Goal: Task Accomplishment & Management: Use online tool/utility

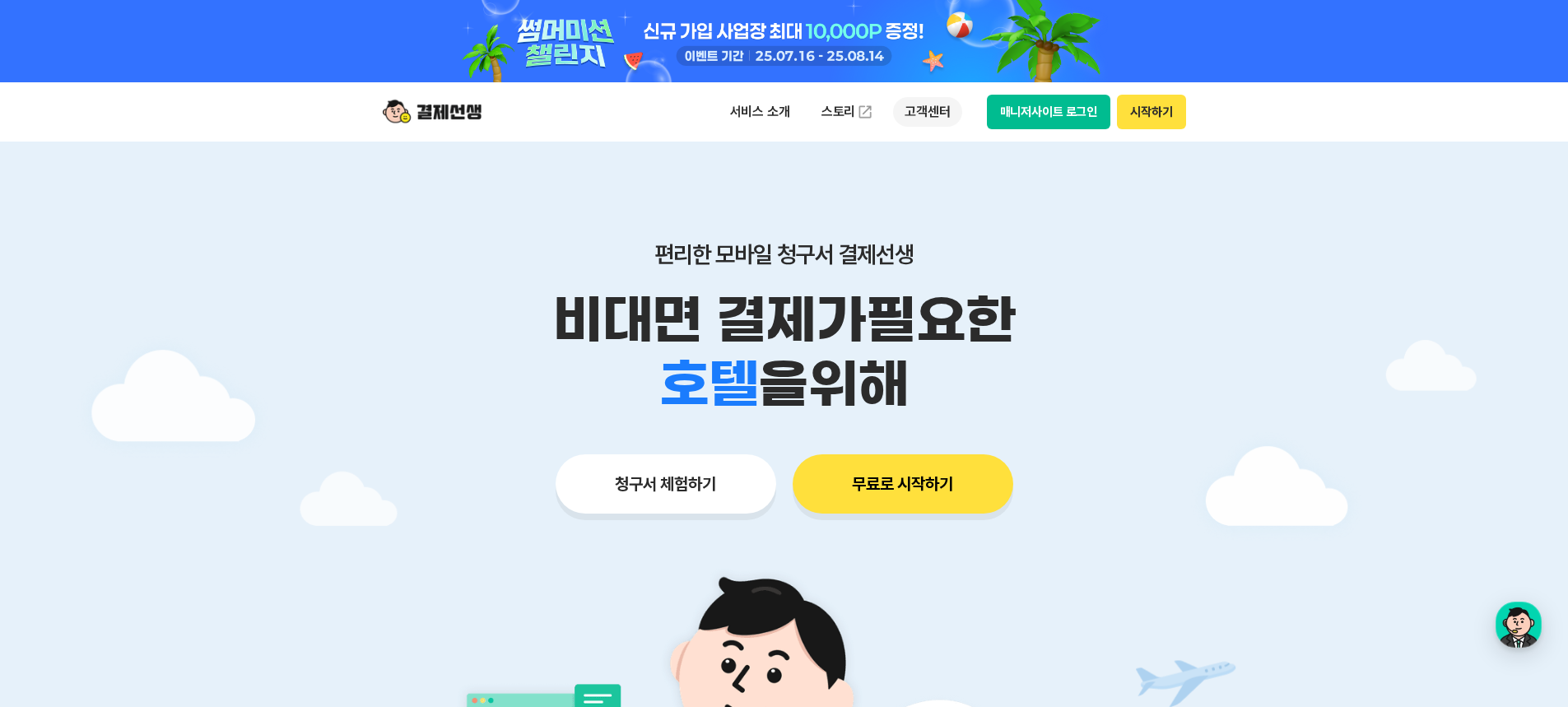
click at [928, 110] on p "고객센터" at bounding box center [927, 112] width 68 height 30
click at [1512, 619] on div "button" at bounding box center [1518, 625] width 46 height 46
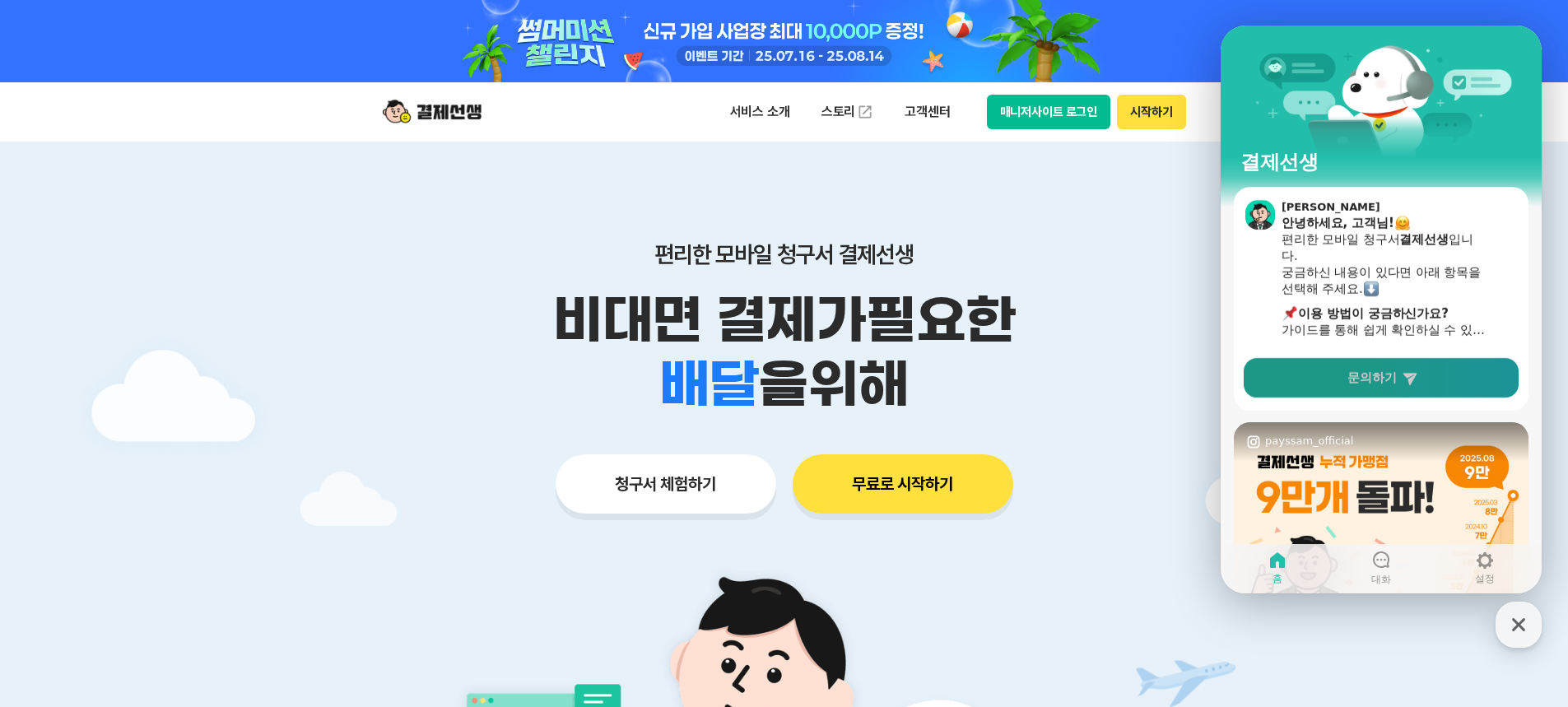
click at [1334, 384] on link "문의하기" at bounding box center [1381, 378] width 275 height 40
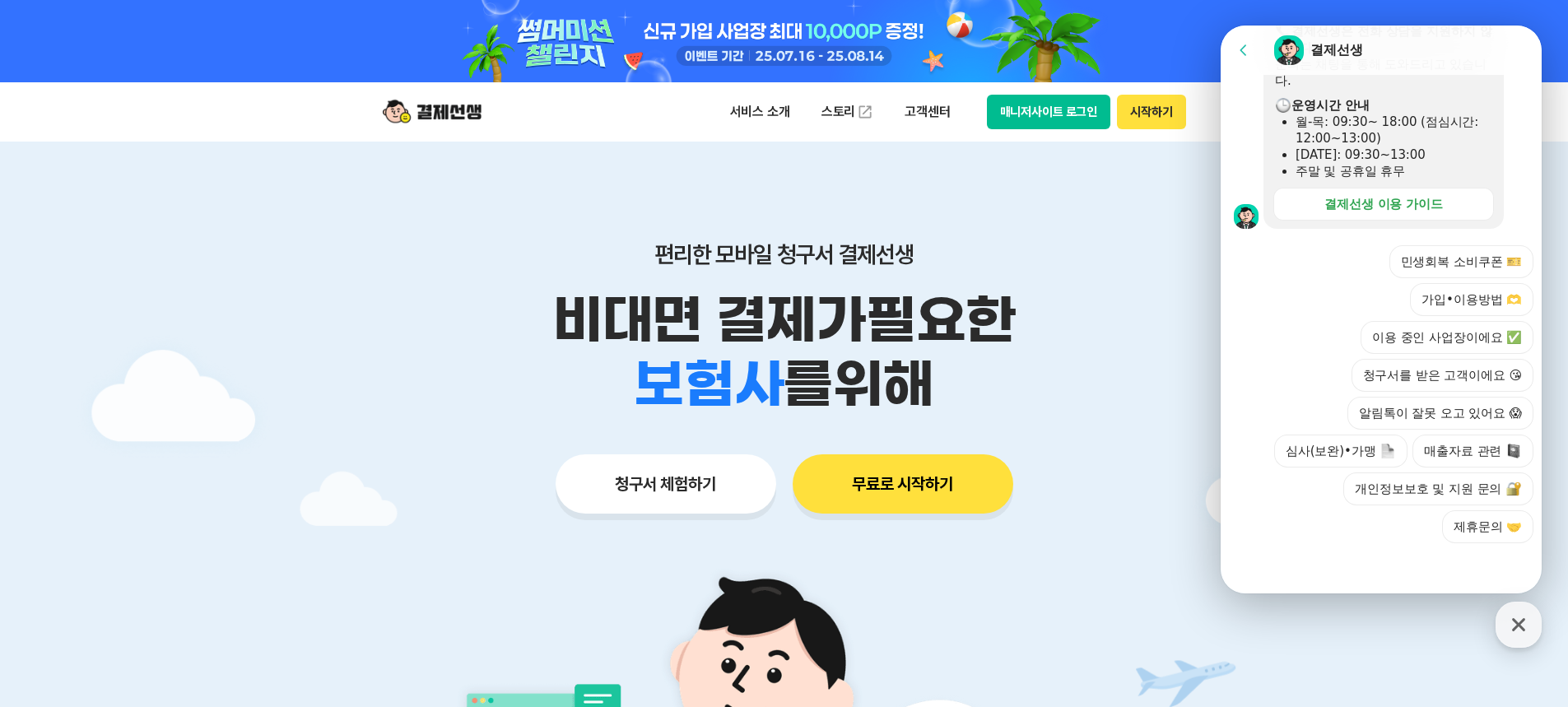
scroll to position [497, 0]
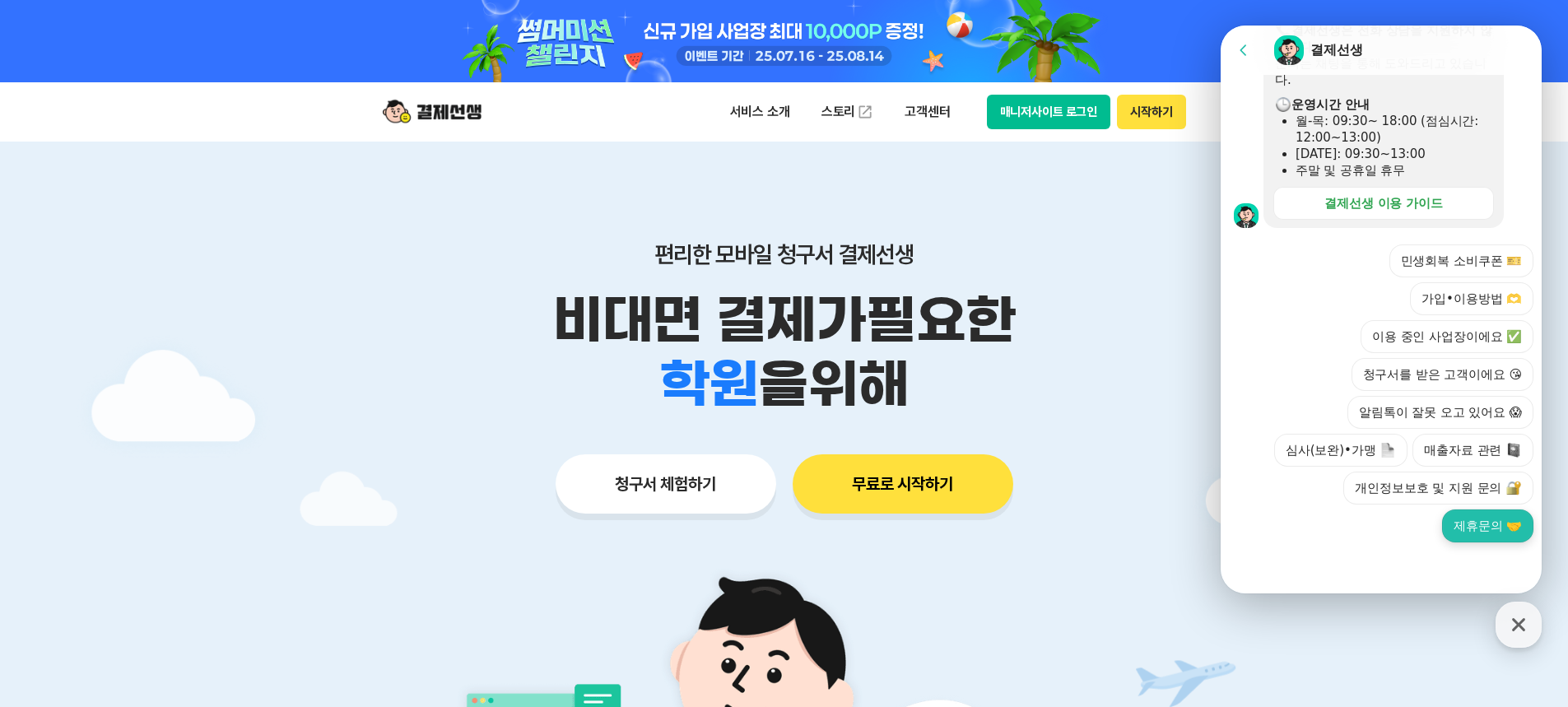
click at [1500, 534] on button "제휴문의 🤝" at bounding box center [1488, 526] width 92 height 33
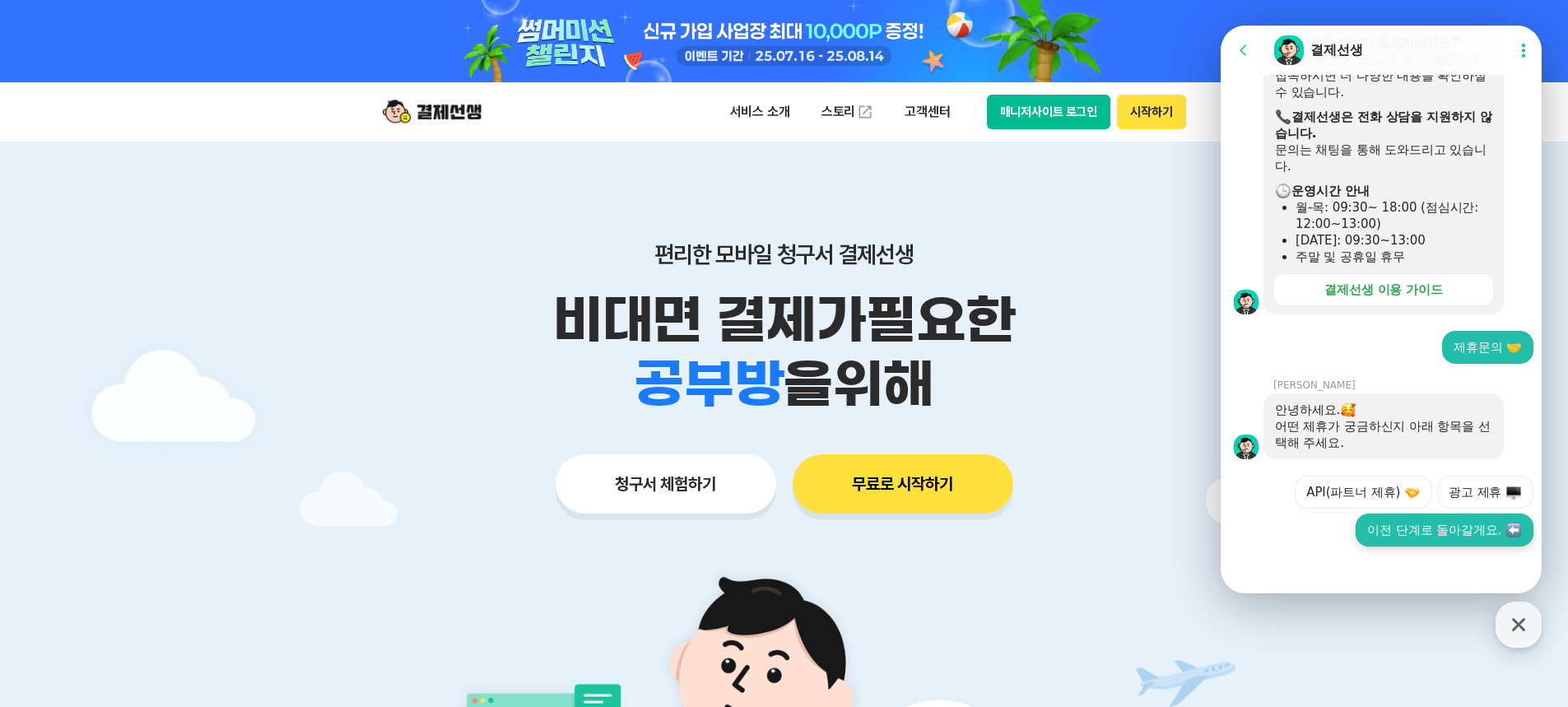
scroll to position [415, 0]
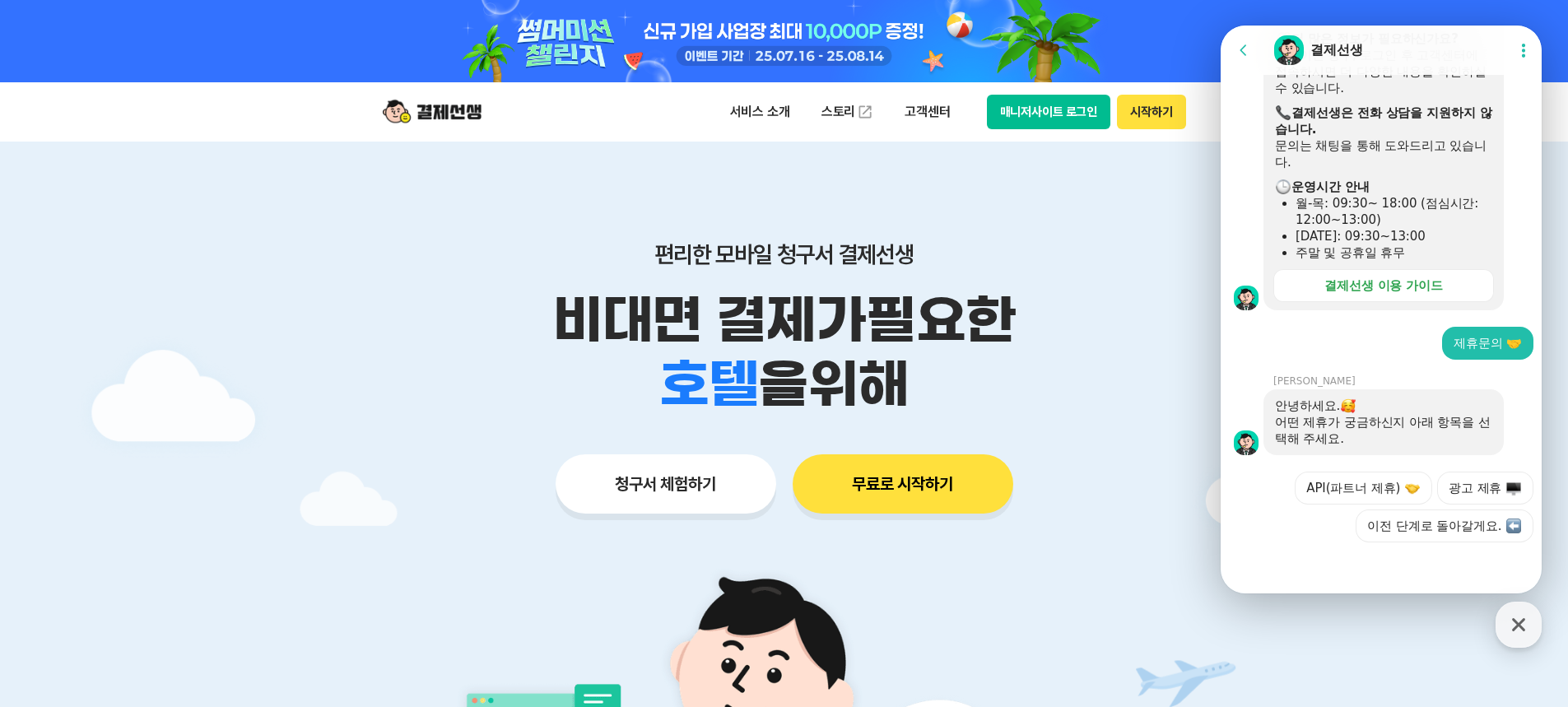
click at [1317, 568] on div at bounding box center [1383, 564] width 326 height 45
click at [1263, 566] on div at bounding box center [1383, 564] width 326 height 45
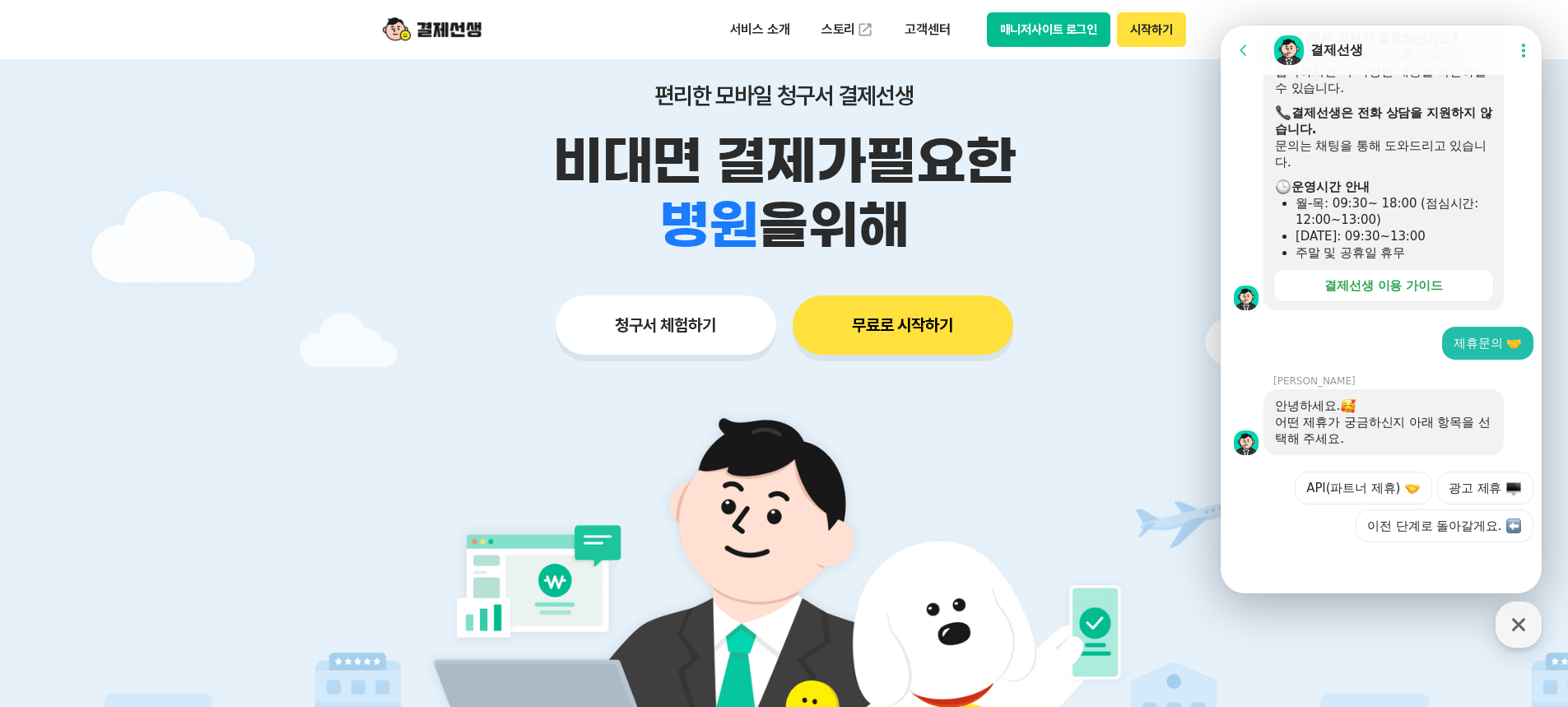
scroll to position [247, 0]
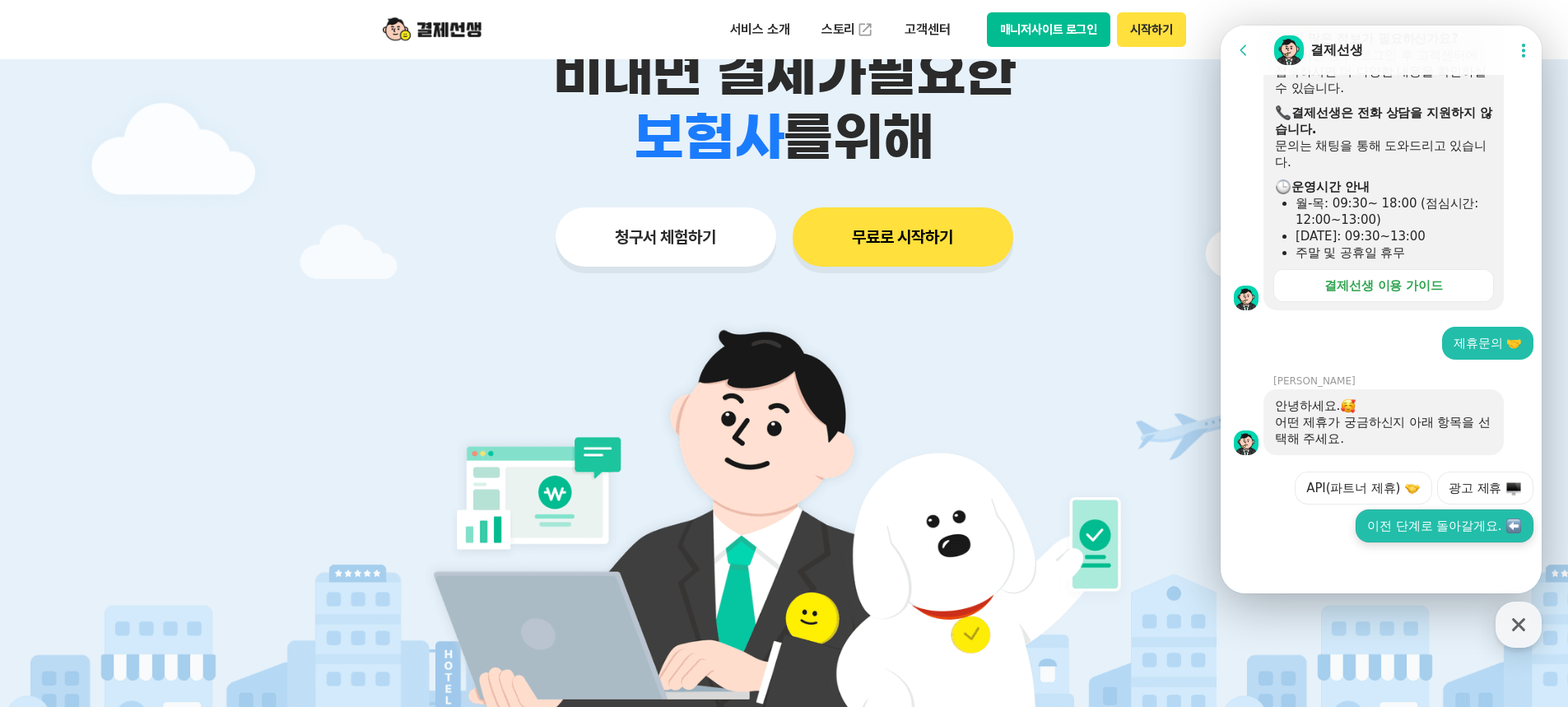
click at [1431, 525] on button "이전 단계로 돌아갈게요." at bounding box center [1444, 526] width 177 height 33
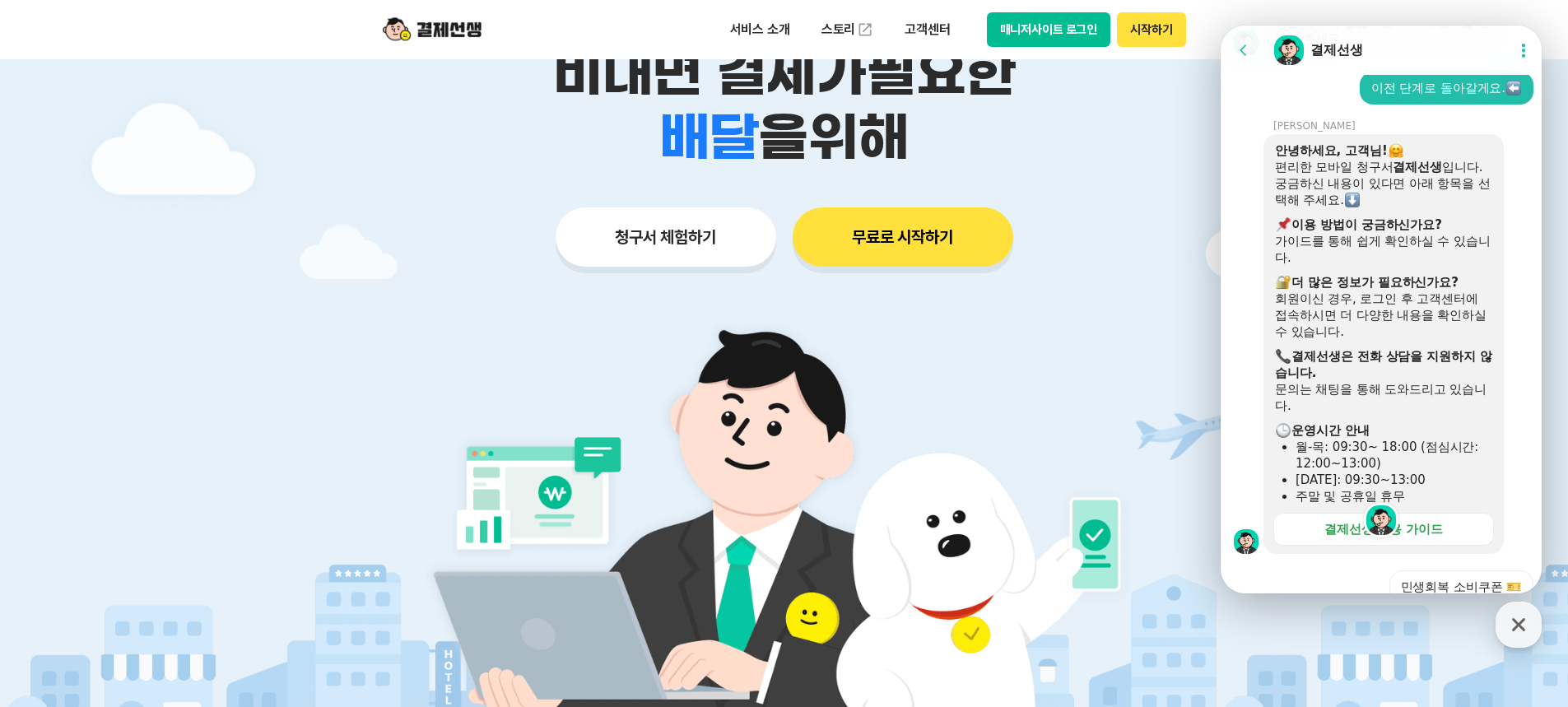
scroll to position [822, 0]
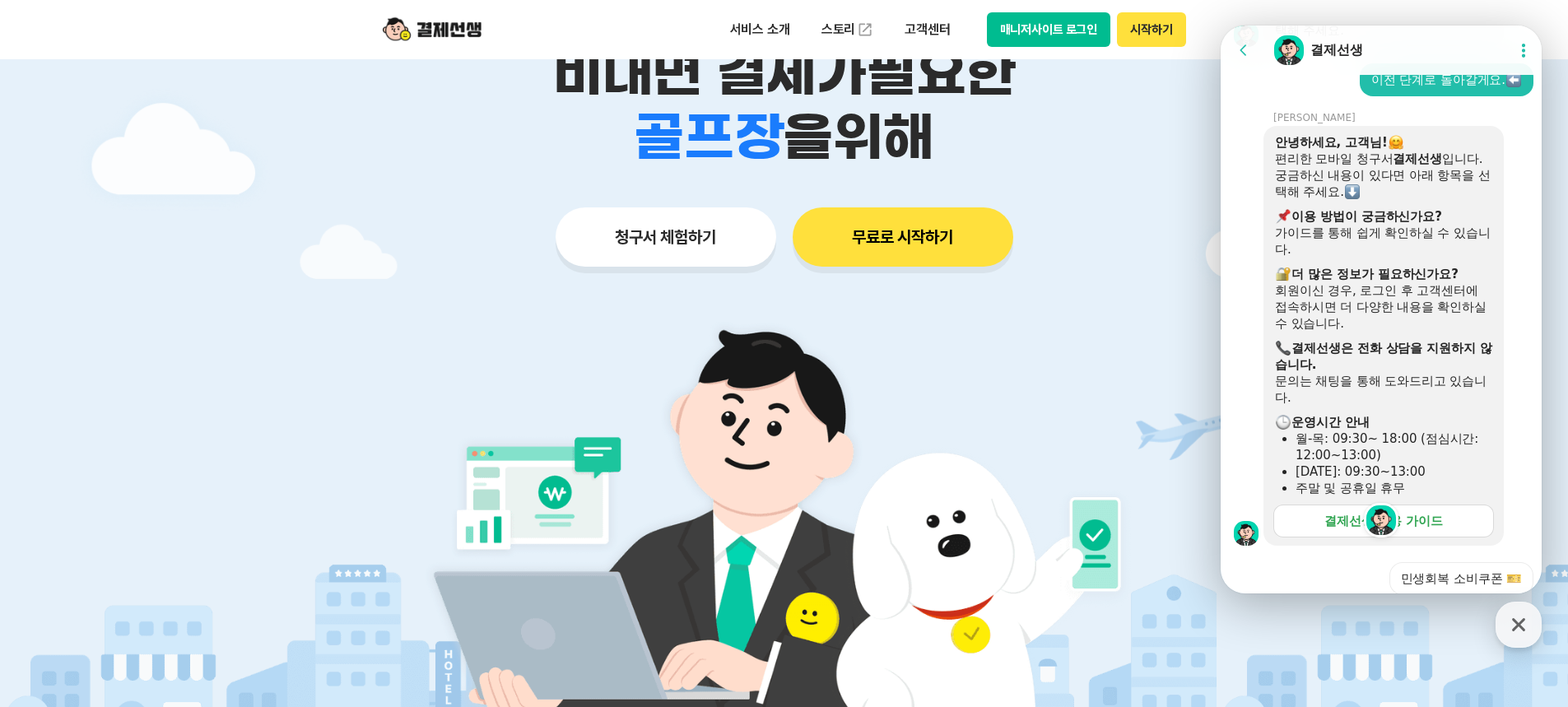
click at [1342, 525] on div "결제선생 이용 가이드" at bounding box center [1384, 521] width 119 height 16
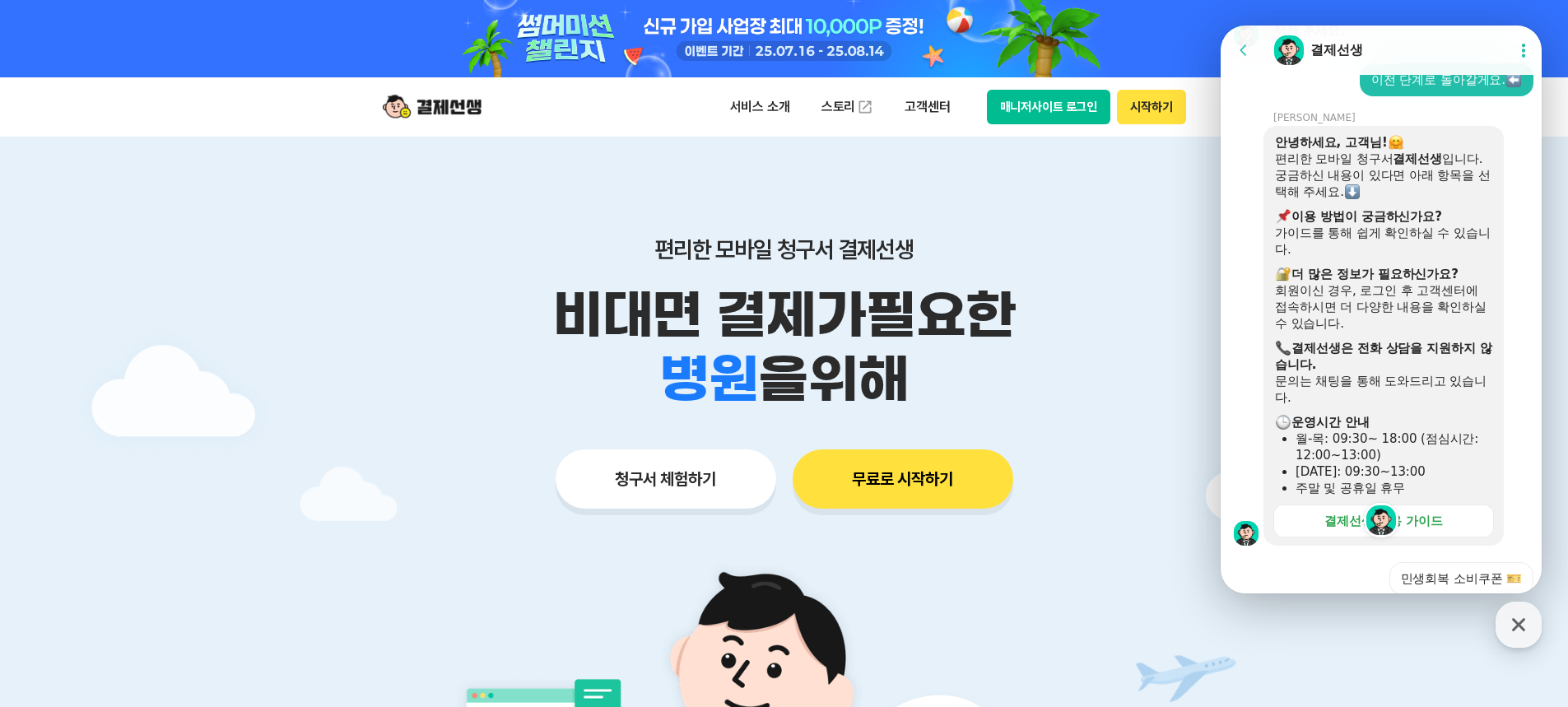
scroll to position [0, 0]
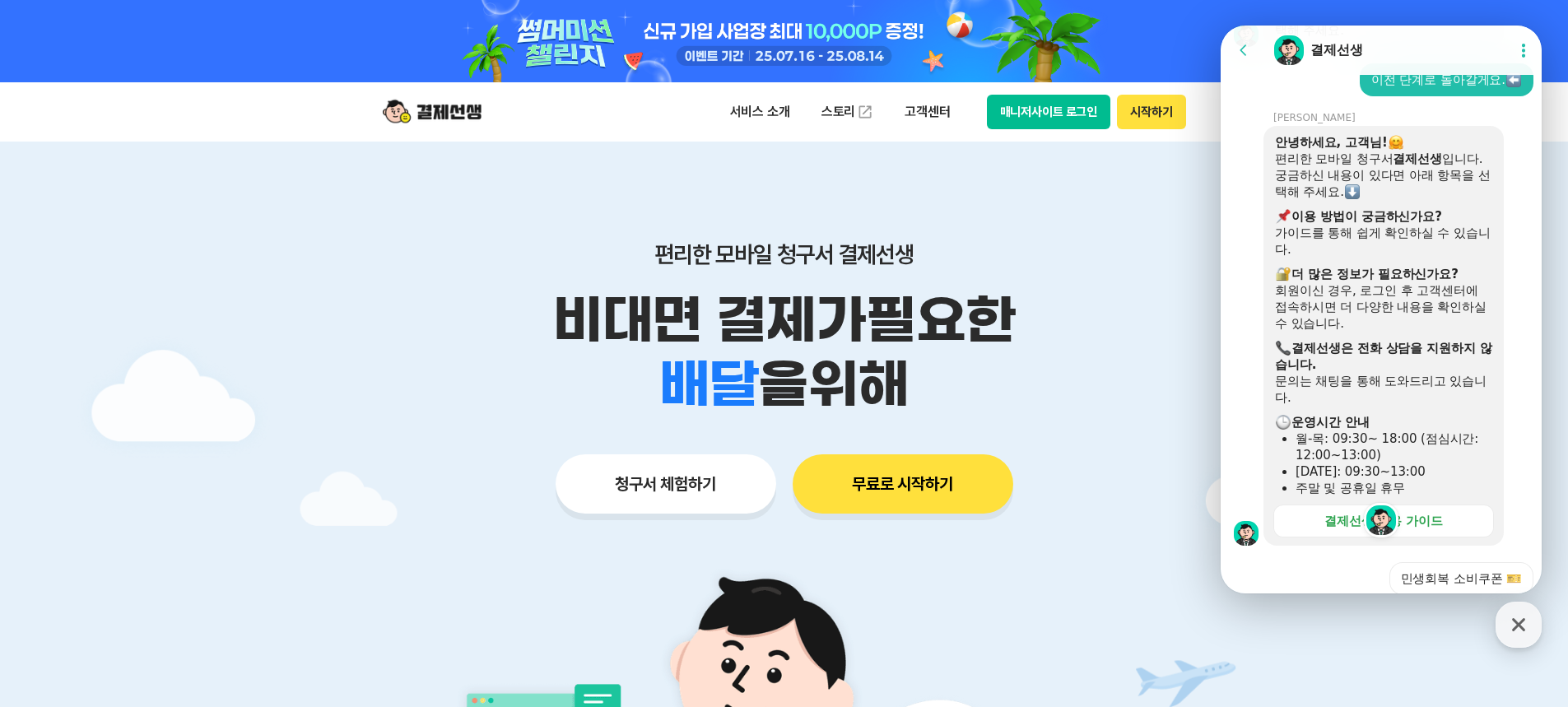
click at [1384, 613] on div at bounding box center [784, 576] width 1568 height 868
click at [1526, 633] on icon "button" at bounding box center [1518, 625] width 30 height 30
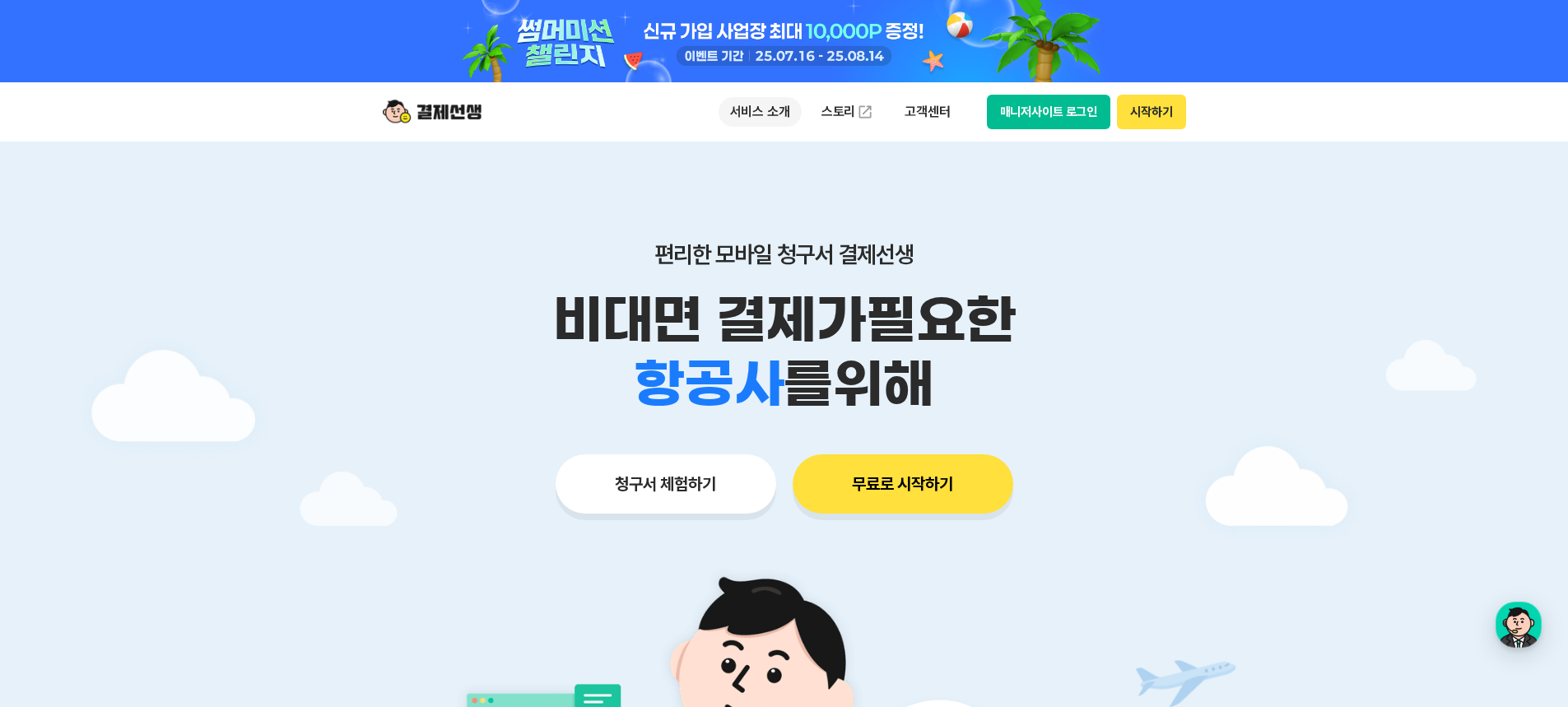
click at [772, 116] on p "서비스 소개" at bounding box center [760, 112] width 83 height 30
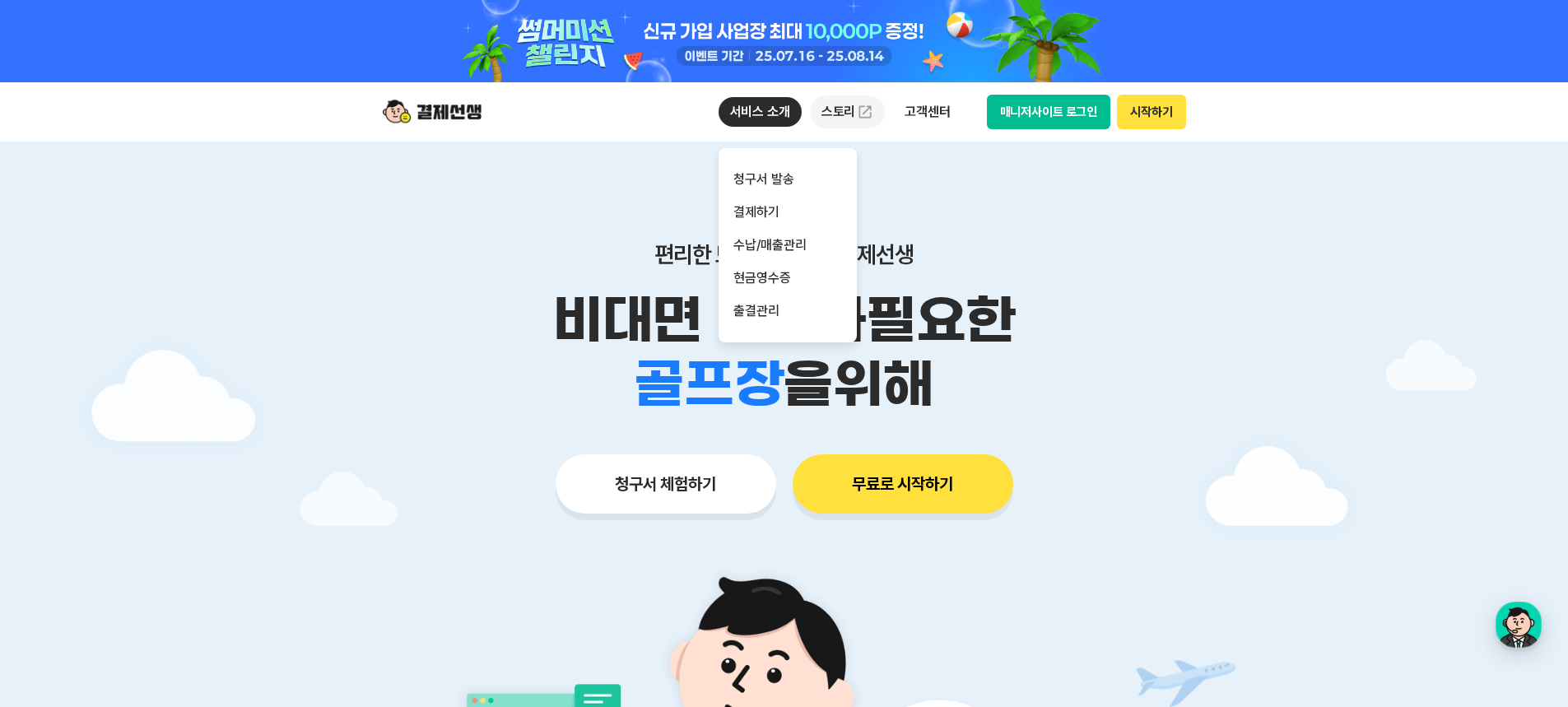
click at [853, 118] on link "스토리" at bounding box center [848, 112] width 76 height 33
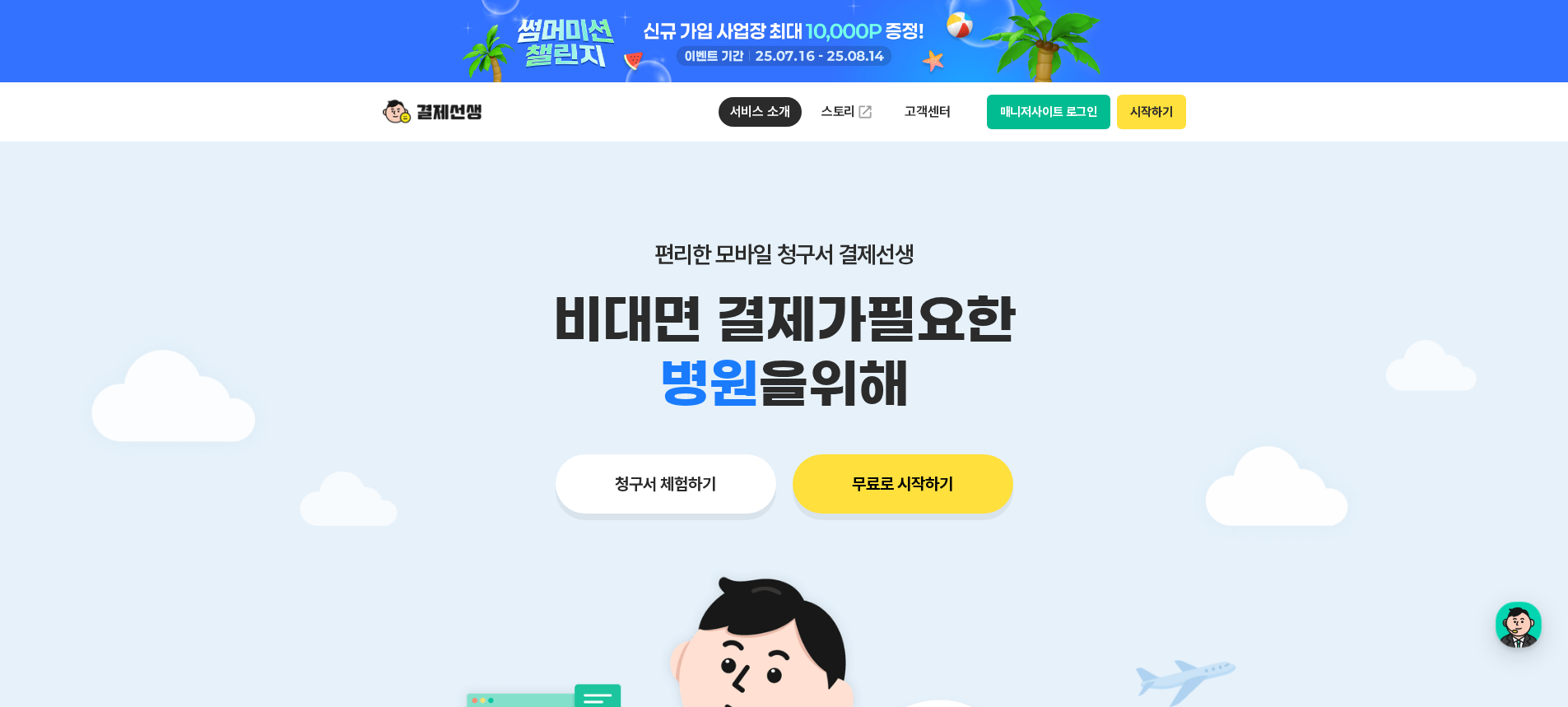
click at [1074, 228] on div "편리한 모바일 청구서 결제선생 비대면 결제가 필요한 학원 공부방 호텔 쇼핑몰 병원 배달 보험사 항공사 골프장 을 위해 청구서 체험하기 무료로 …" at bounding box center [784, 345] width 843 height 407
click at [766, 111] on p "서비스 소개" at bounding box center [760, 112] width 83 height 30
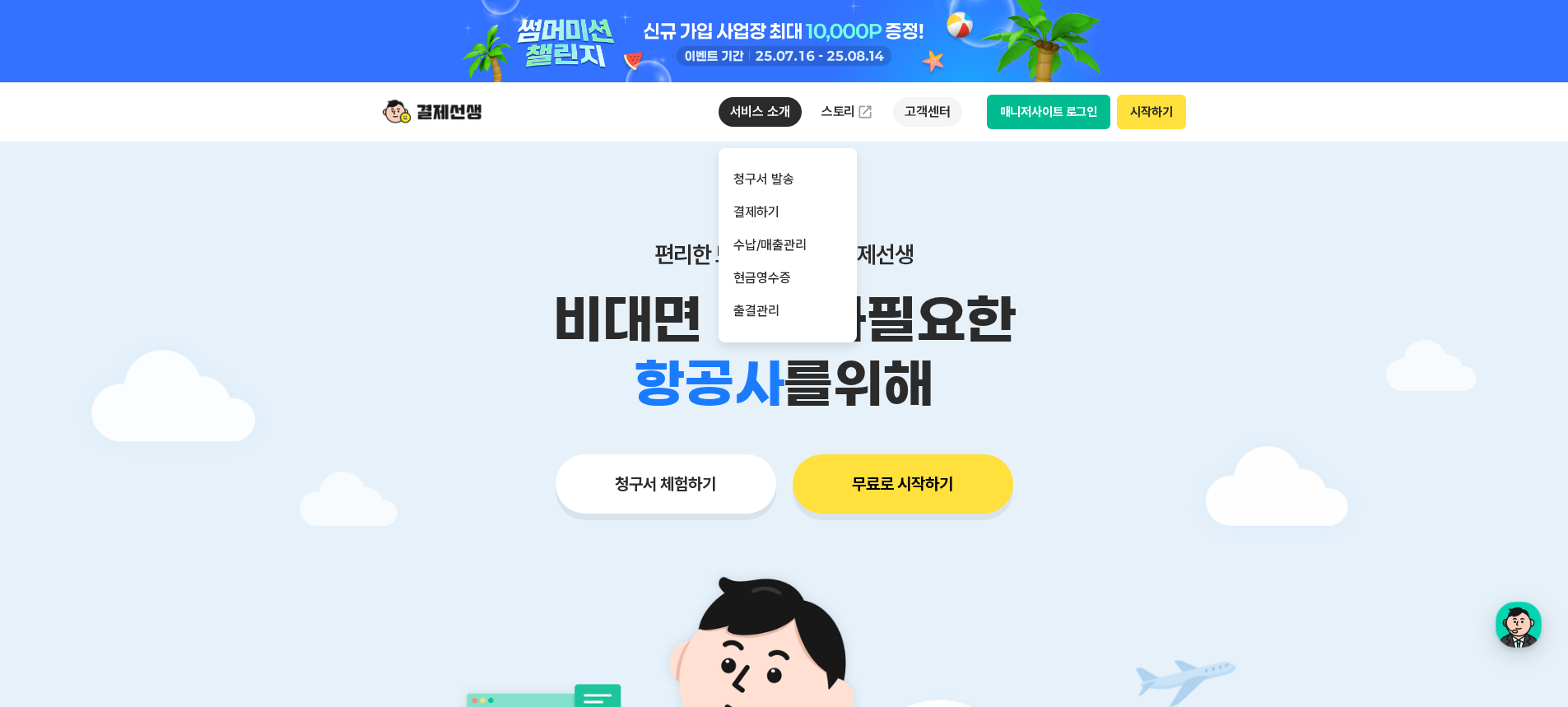
click at [934, 113] on p "고객센터" at bounding box center [927, 112] width 68 height 30
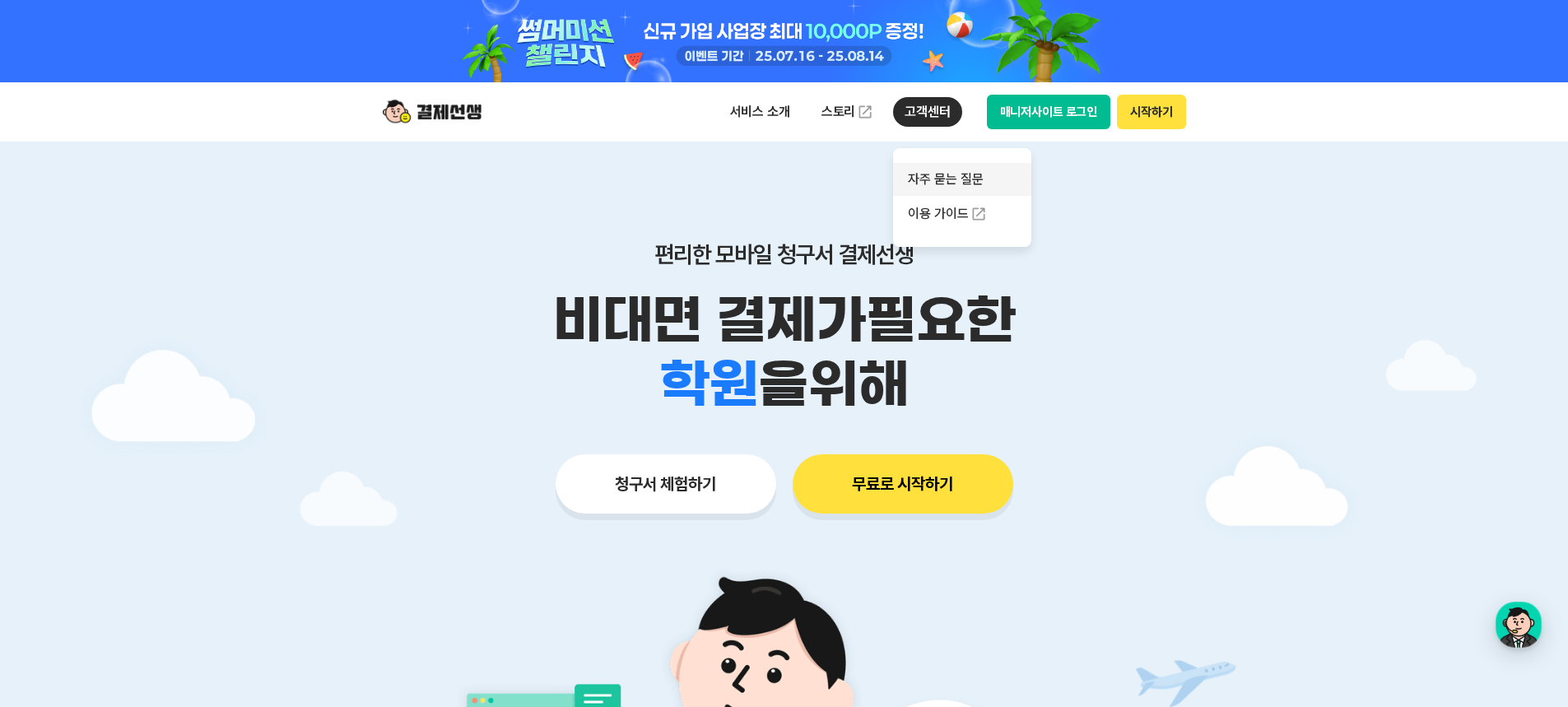
click at [945, 182] on link "자주 묻는 질문" at bounding box center [962, 180] width 139 height 33
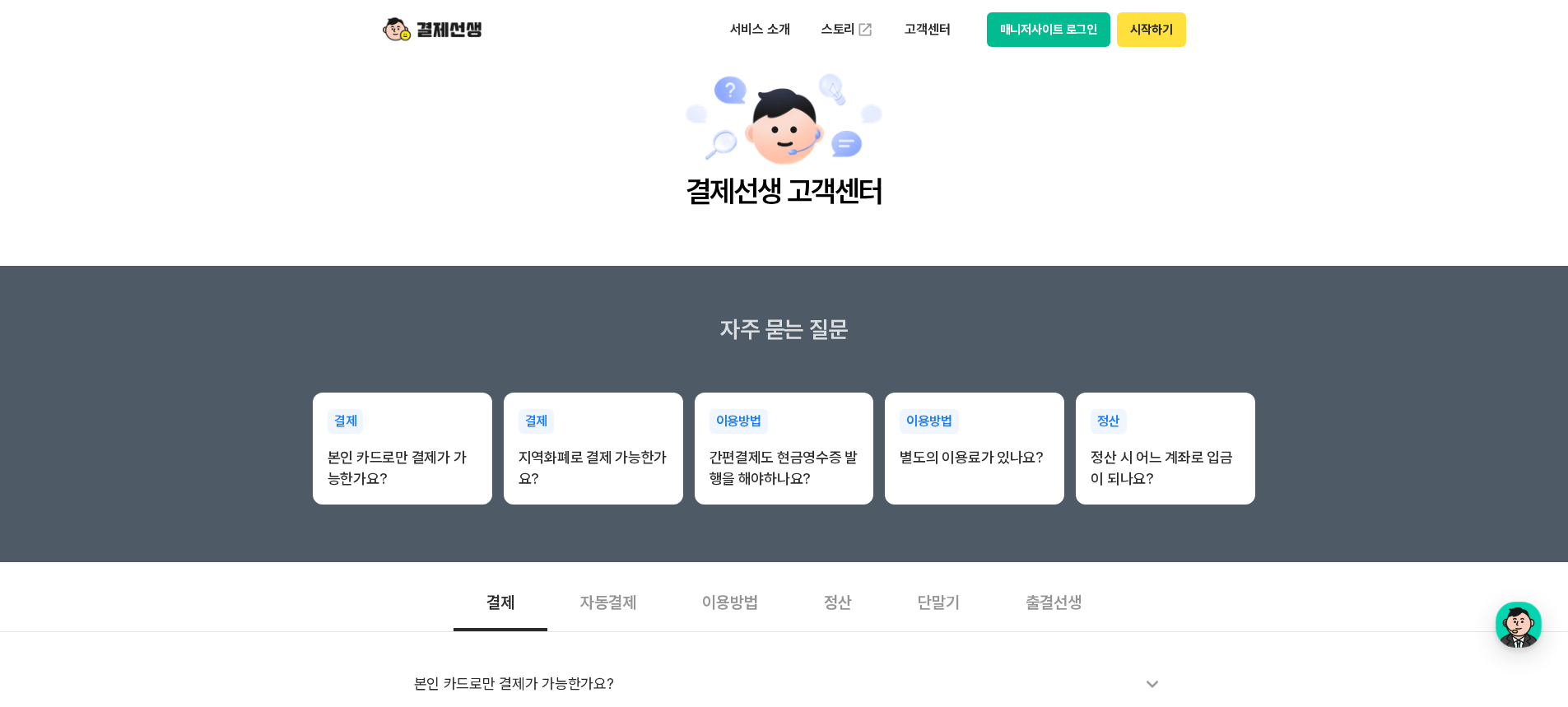
scroll to position [82, 0]
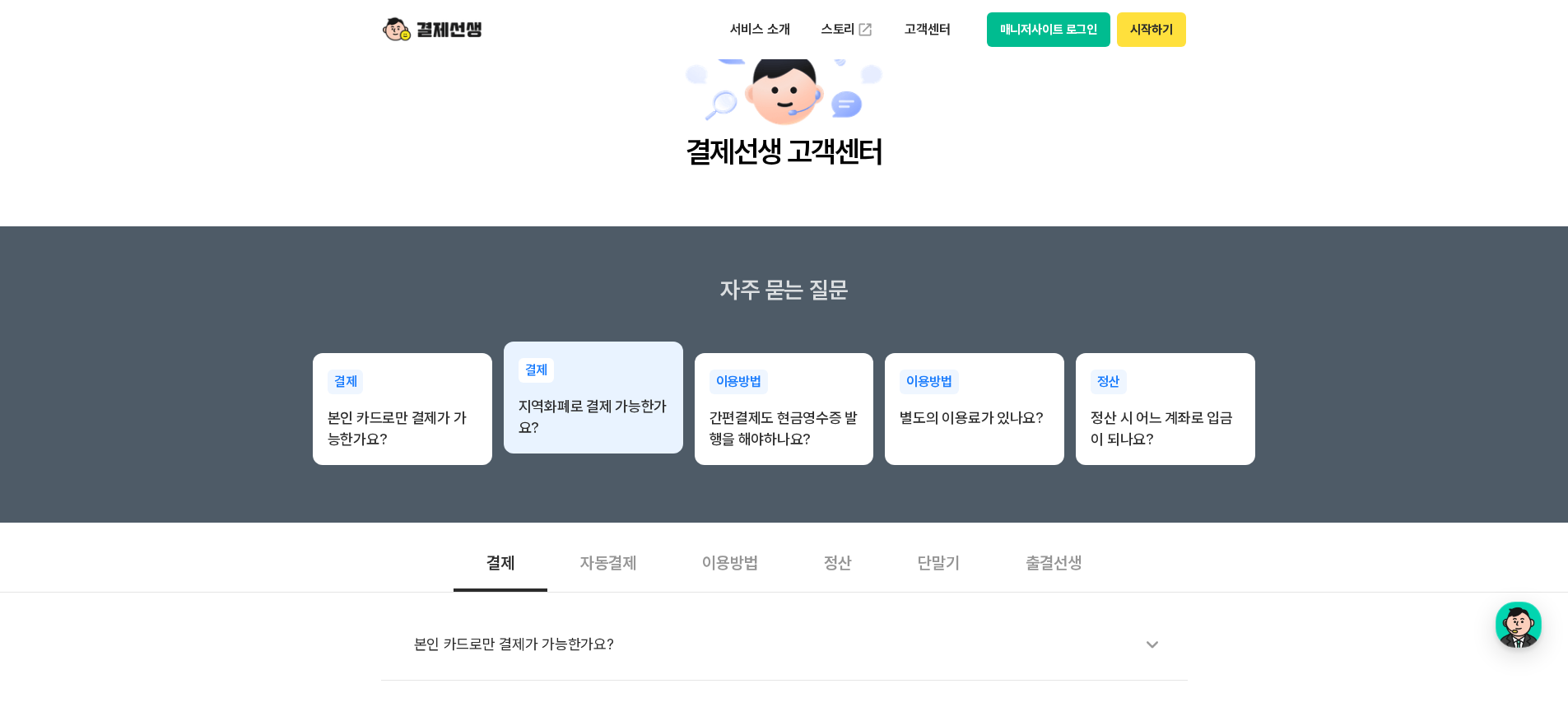
click at [611, 412] on p "지역화폐로 결제 가능한가요?" at bounding box center [593, 417] width 150 height 43
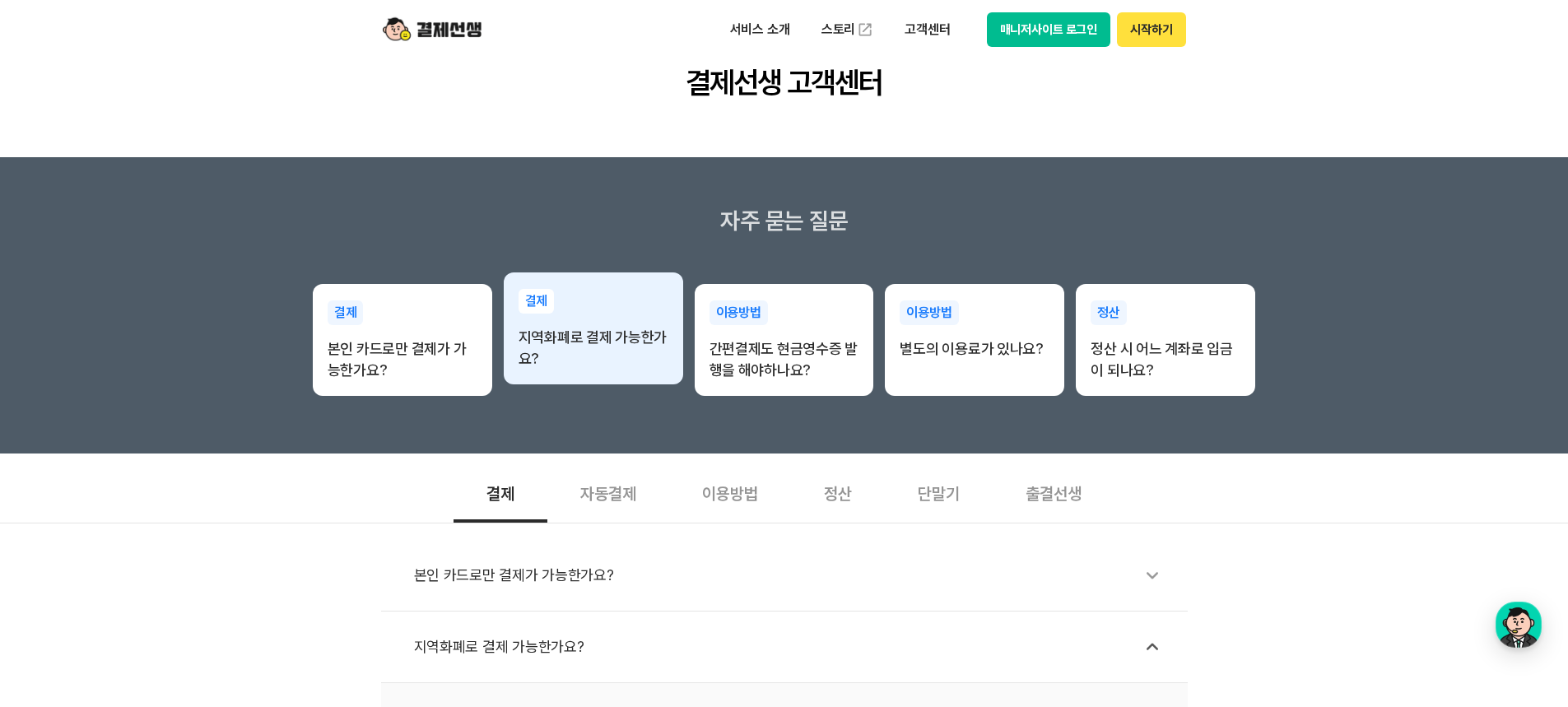
scroll to position [247, 0]
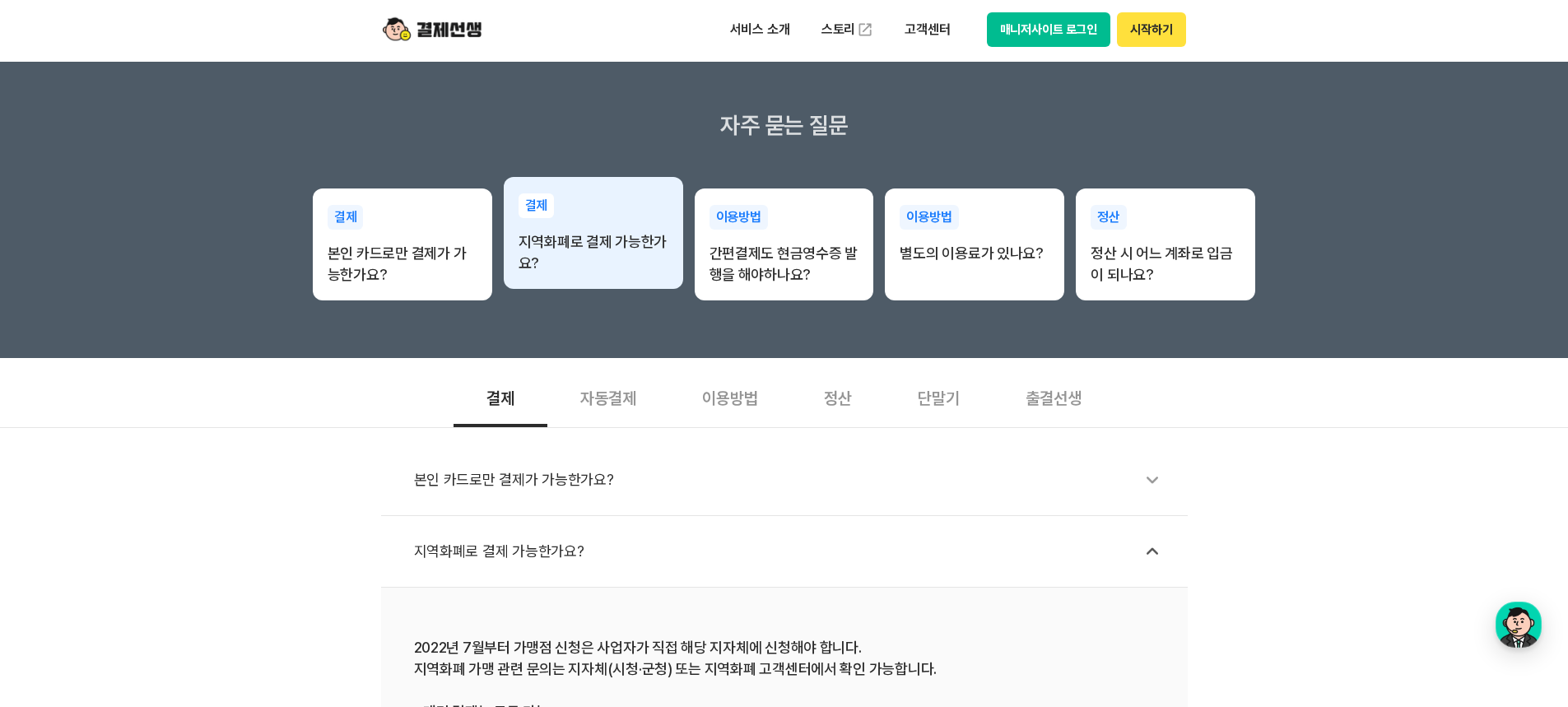
click at [560, 283] on div "결제 지역화폐로 결제 가능한가요?" at bounding box center [593, 233] width 179 height 114
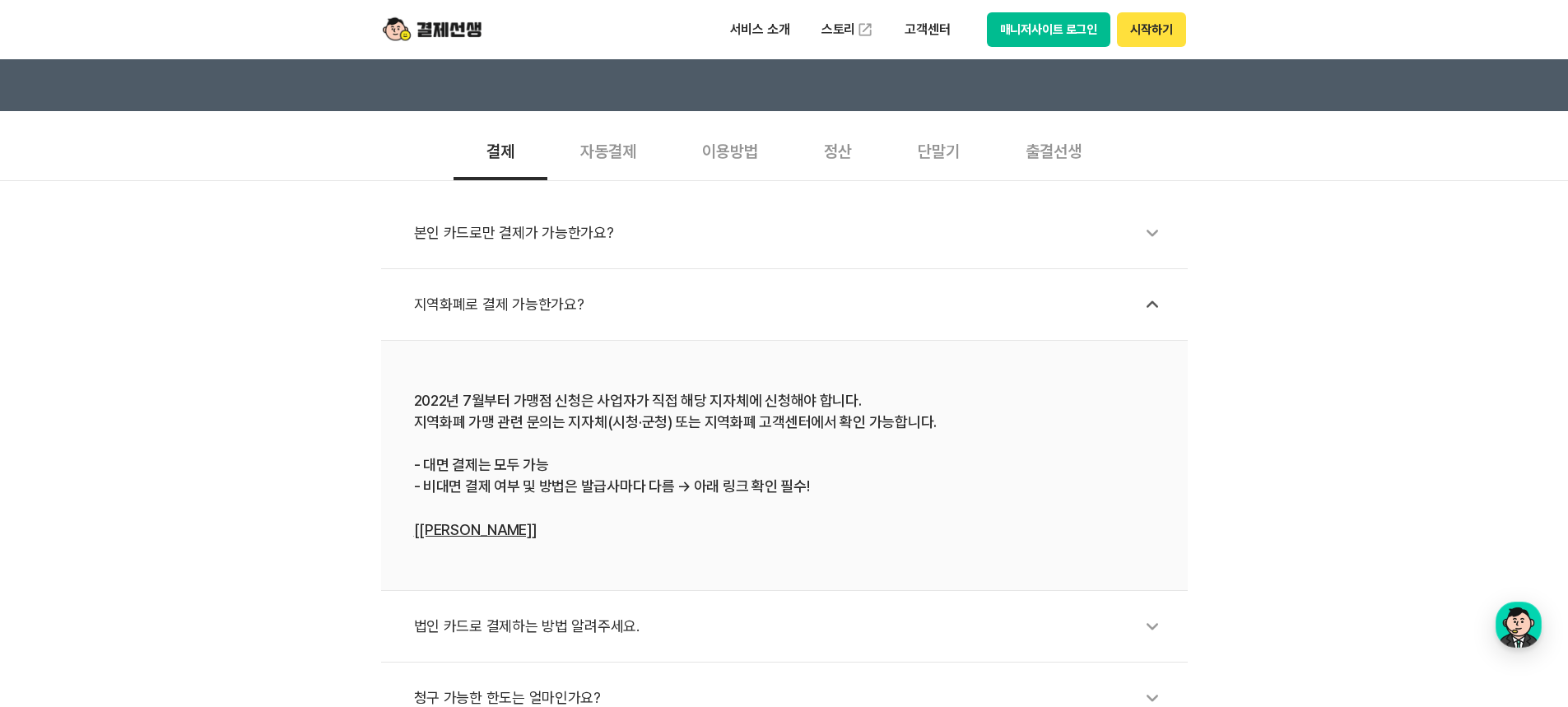
scroll to position [741, 0]
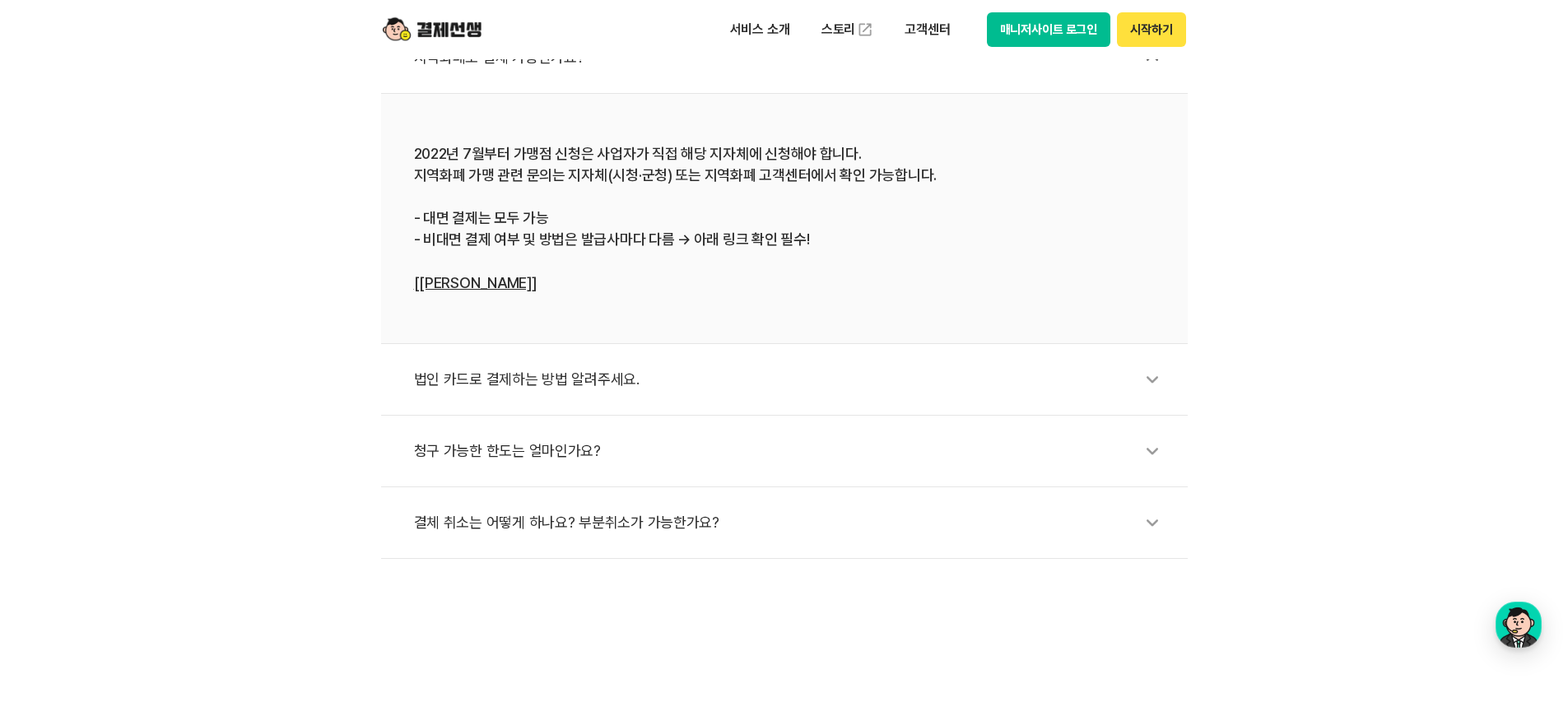
click at [627, 520] on div "결체 취소는 어떻게 하나요? 부분취소가 가능한가요?" at bounding box center [793, 522] width 758 height 38
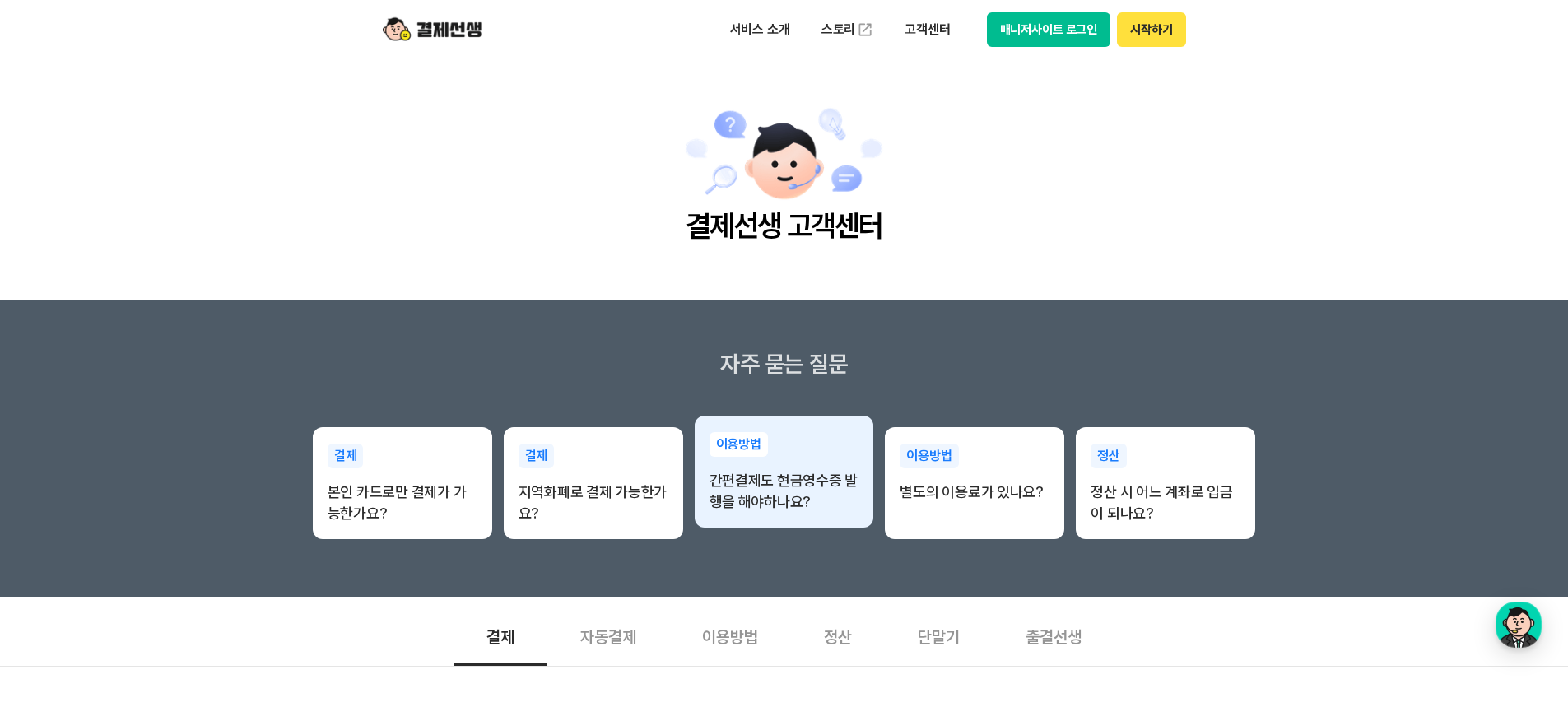
scroll to position [0, 0]
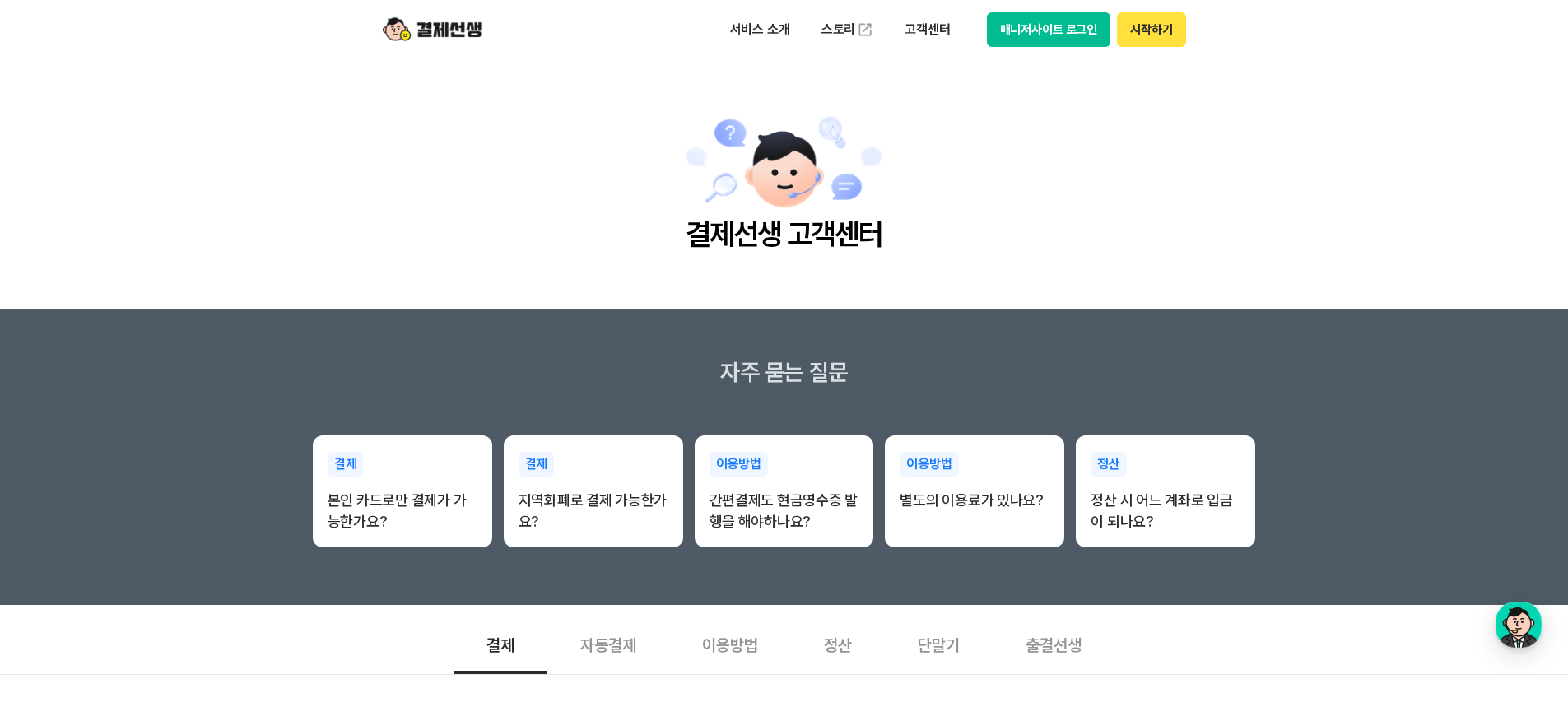
click at [476, 31] on img at bounding box center [432, 30] width 99 height 31
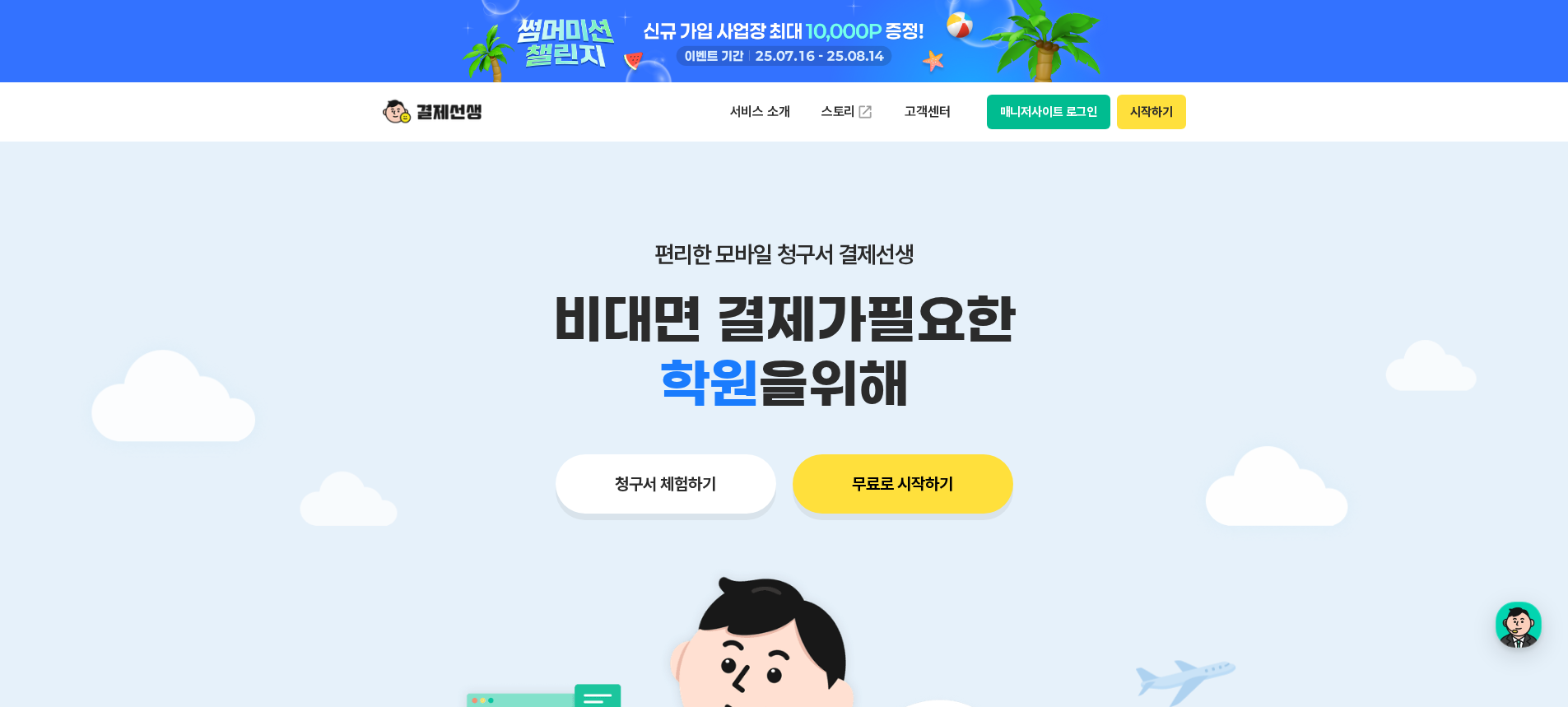
click at [736, 488] on button "청구서 체험하기" at bounding box center [665, 484] width 220 height 59
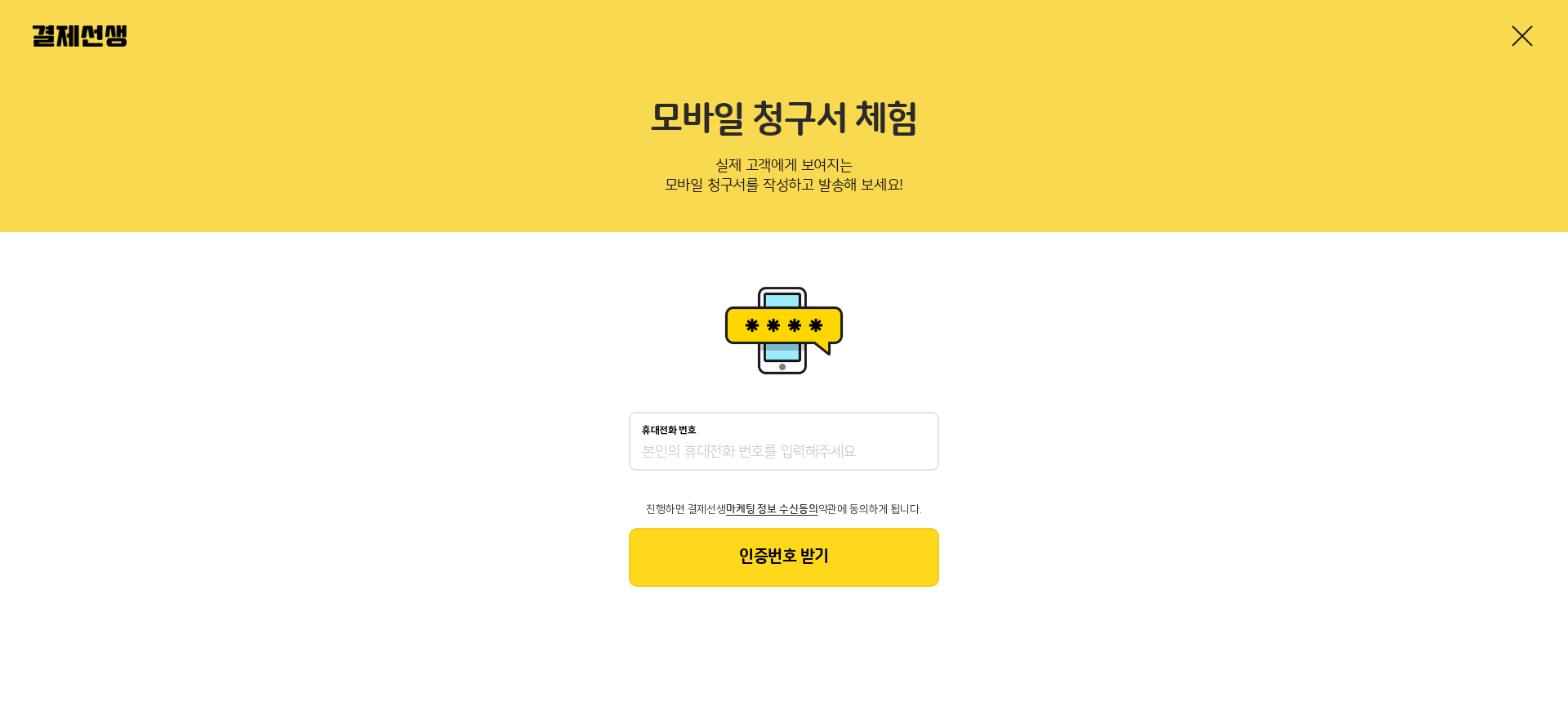
click at [778, 449] on input "휴대전화 번호" at bounding box center [784, 453] width 284 height 20
type input "01053493191"
click at [775, 561] on button "인증번호 받기" at bounding box center [784, 557] width 310 height 59
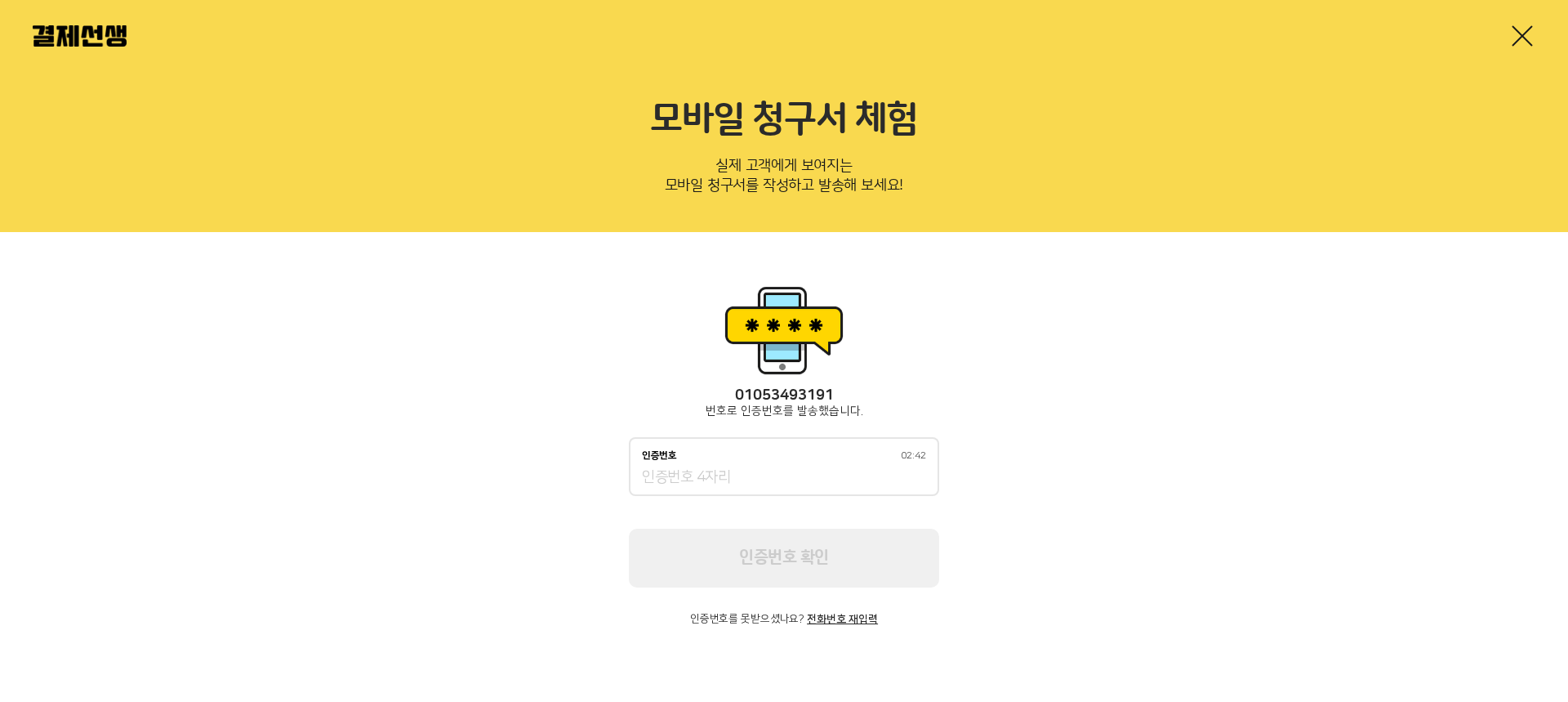
click at [707, 485] on input "인증번호 02:42" at bounding box center [784, 478] width 284 height 20
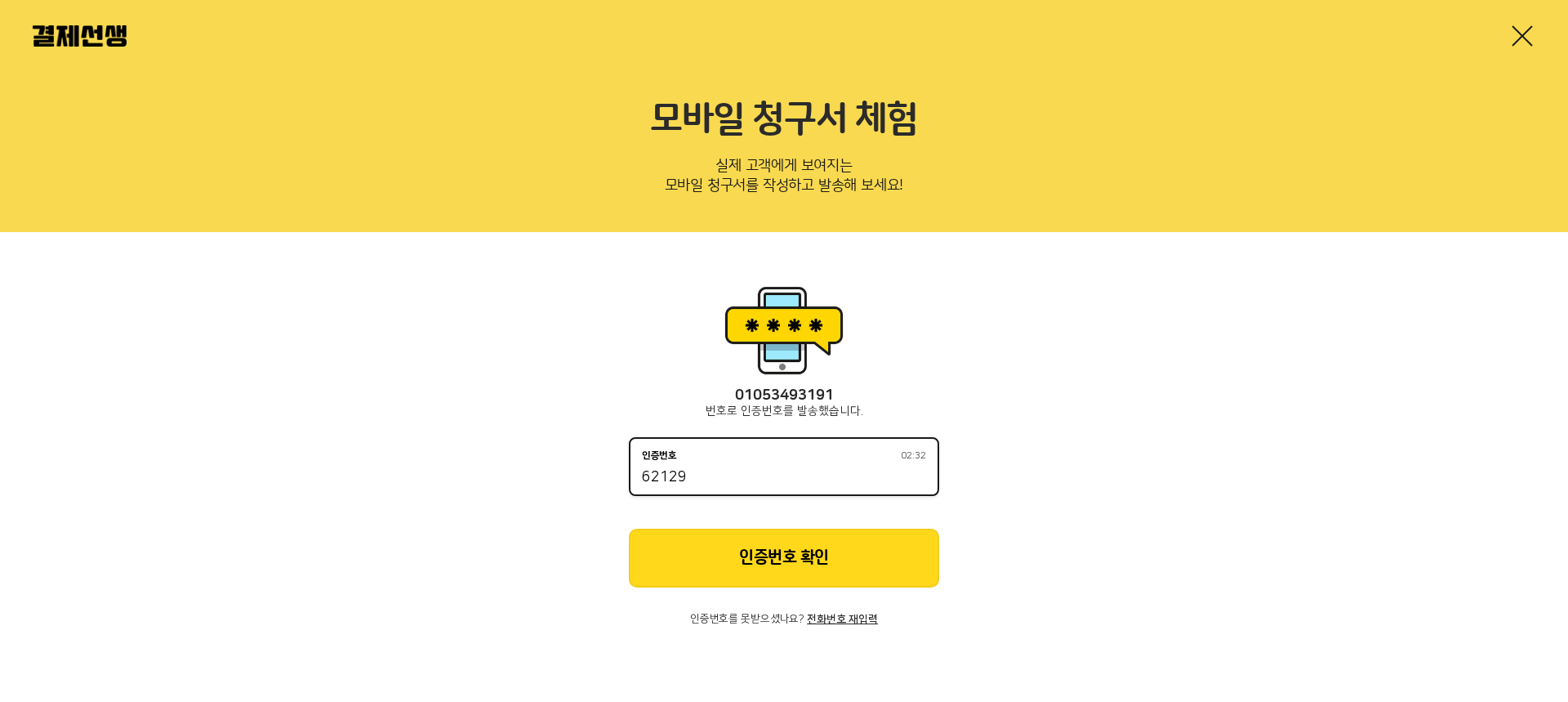
click at [657, 478] on input "62129" at bounding box center [784, 478] width 284 height 20
type input "6129"
click at [743, 582] on button "인증번호 확인" at bounding box center [784, 558] width 310 height 59
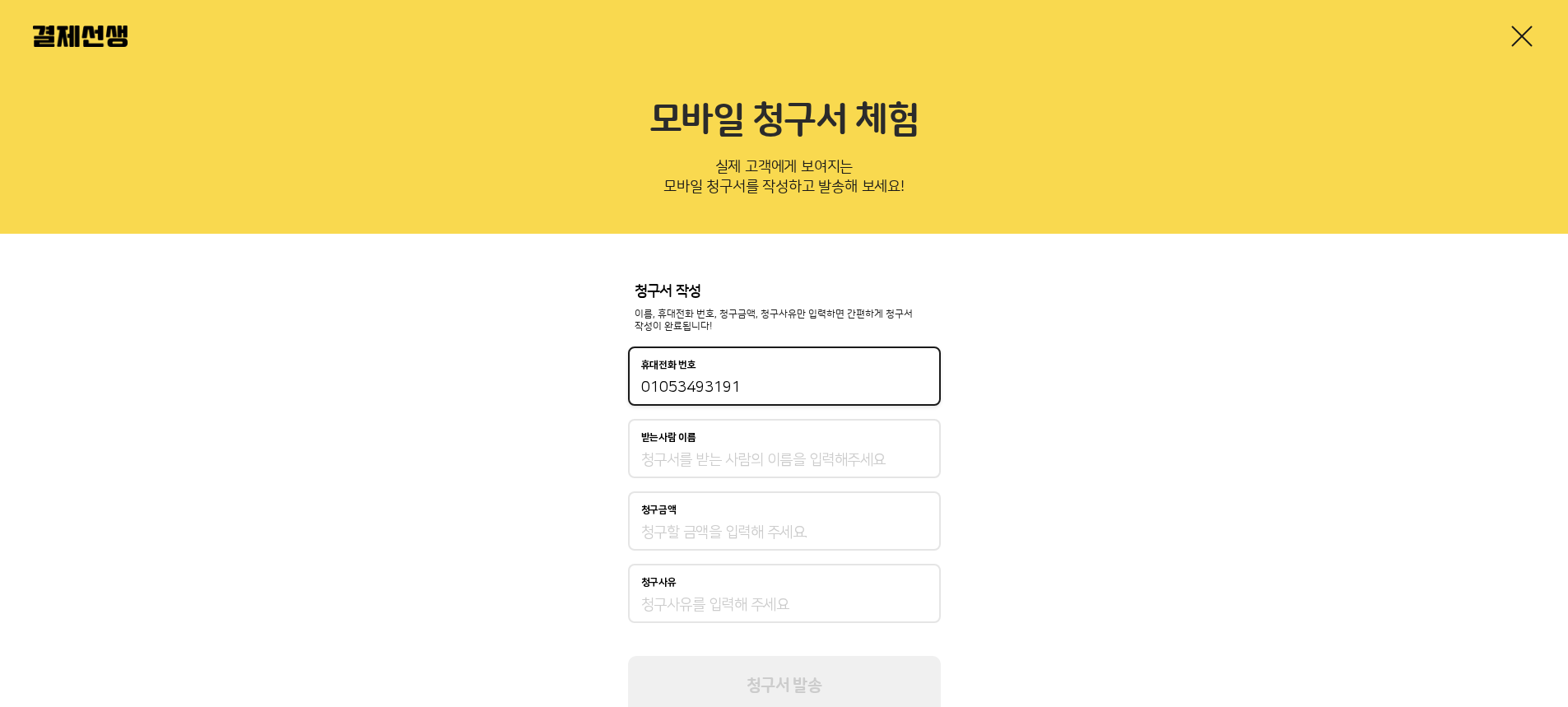
click at [789, 393] on input "01053493191" at bounding box center [784, 388] width 286 height 20
click at [746, 383] on input "01053493191" at bounding box center [784, 388] width 286 height 20
click at [742, 384] on input "01053493191" at bounding box center [784, 388] width 286 height 20
click at [718, 460] on input "받는사람 이름" at bounding box center [784, 460] width 286 height 20
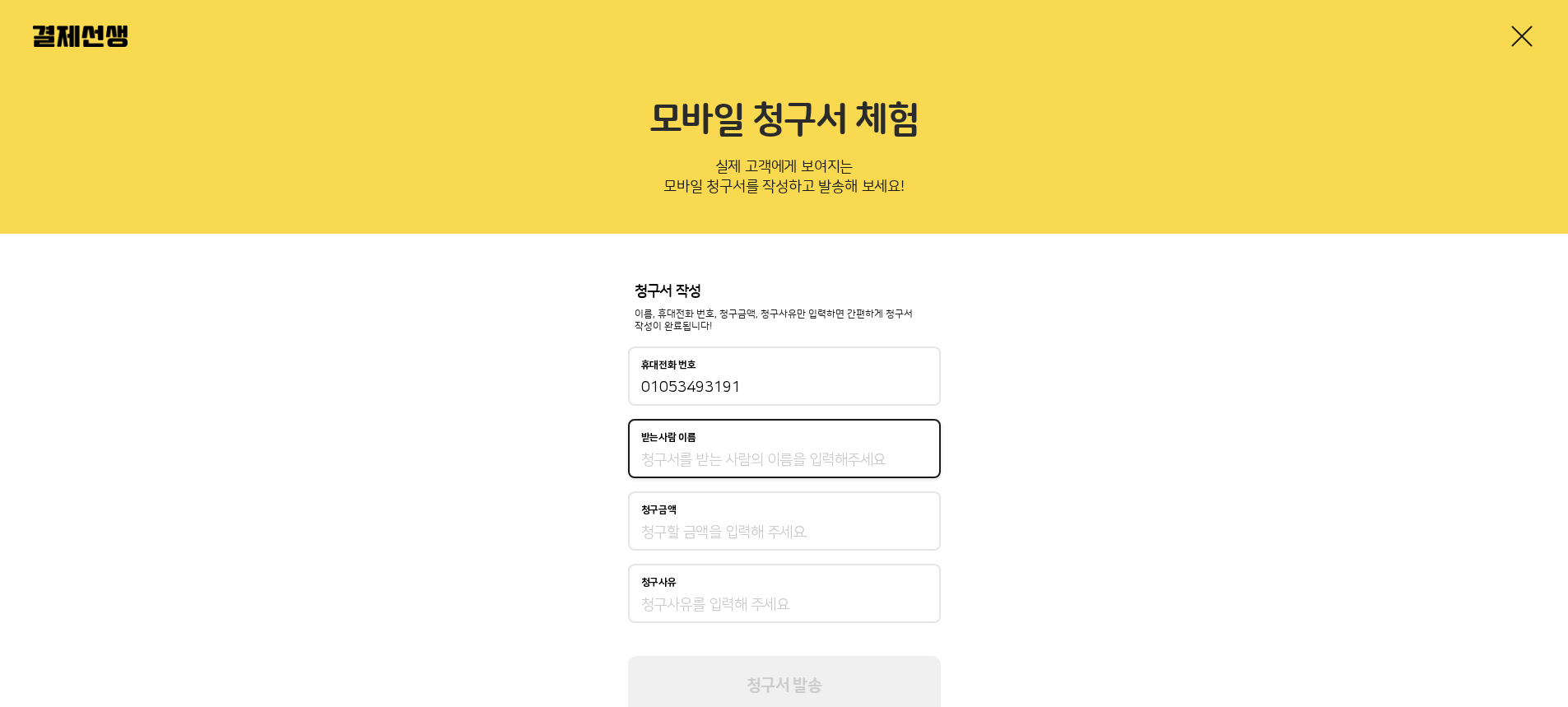
type input "김민정"
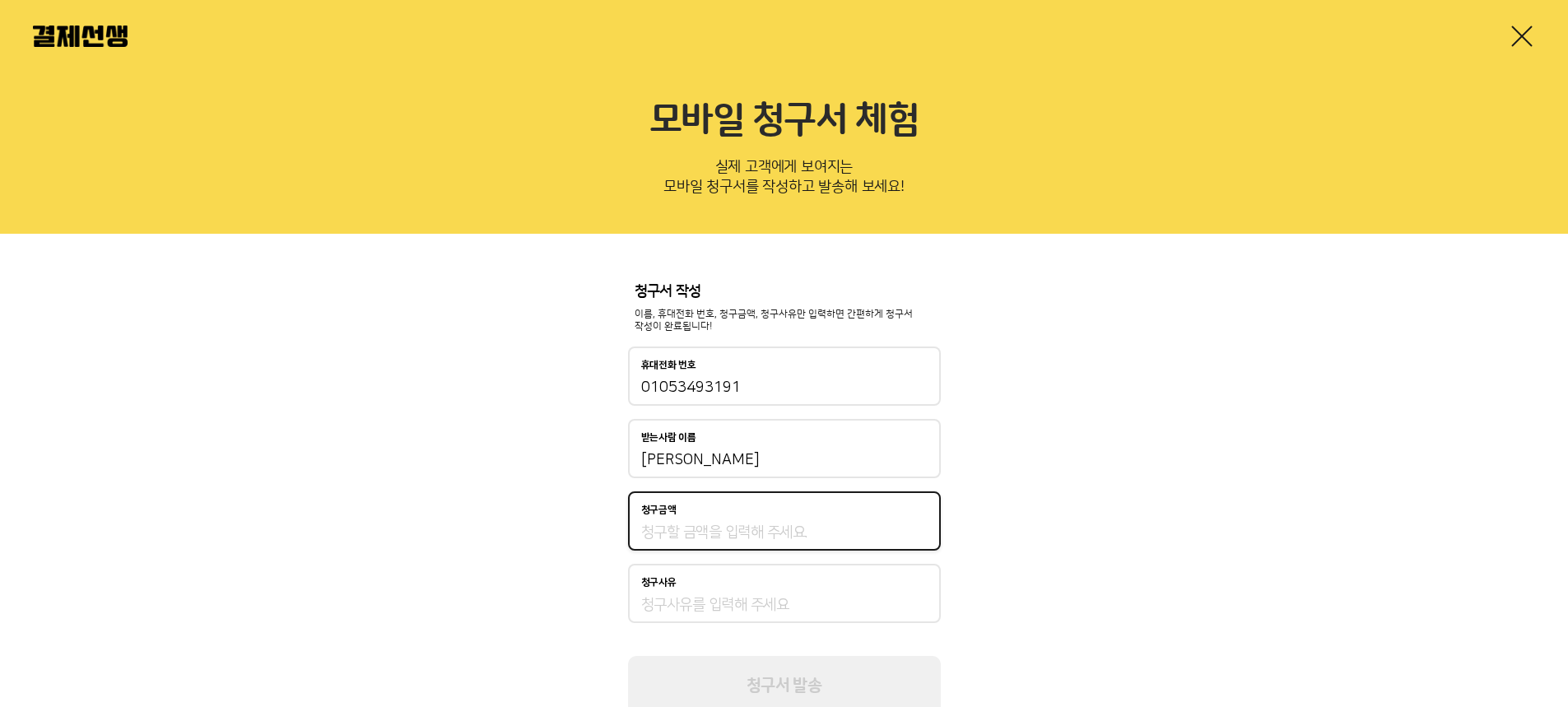
click at [697, 527] on input "청구금액" at bounding box center [784, 532] width 286 height 20
type input "1"
type input "10,000,000"
click at [668, 605] on input "청구사유" at bounding box center [784, 605] width 286 height 20
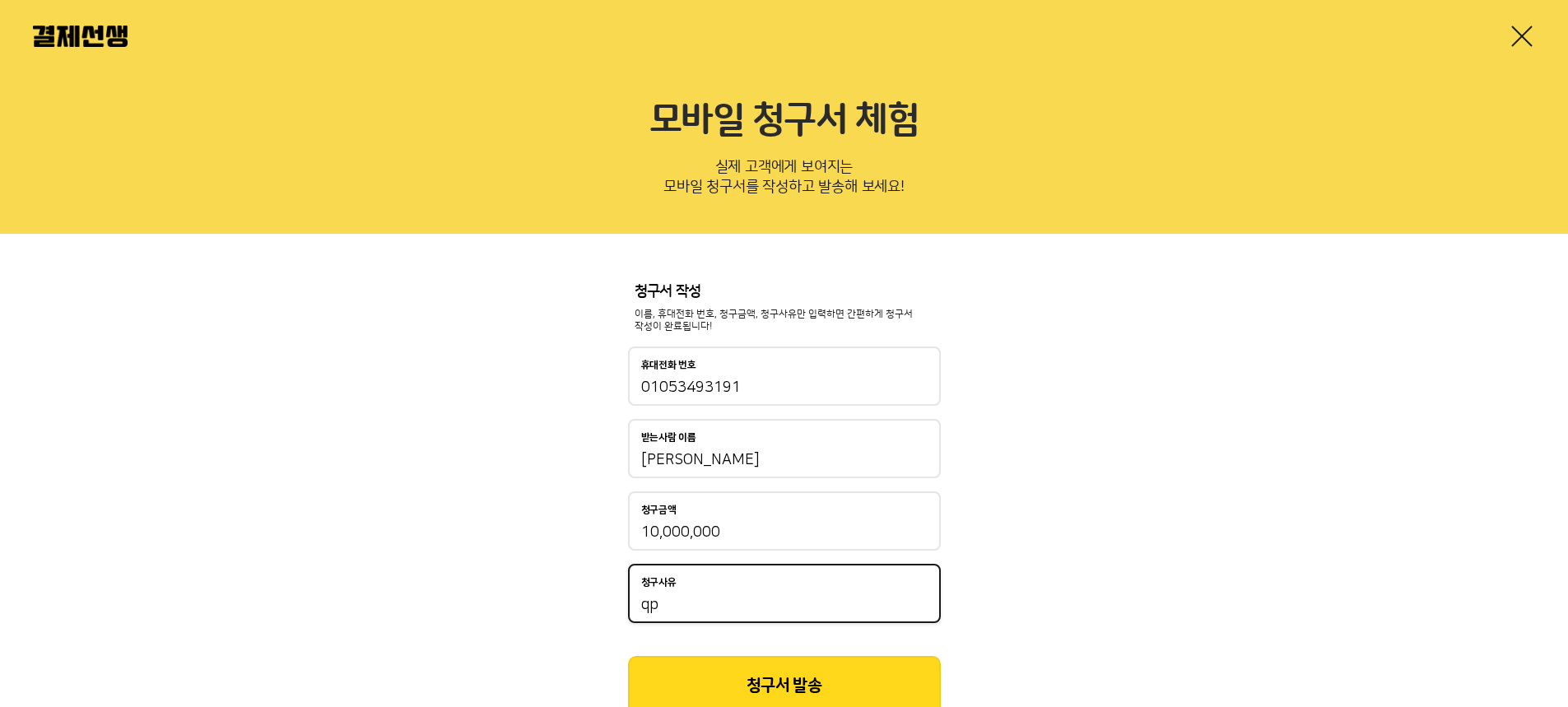
type input "q"
type input "t"
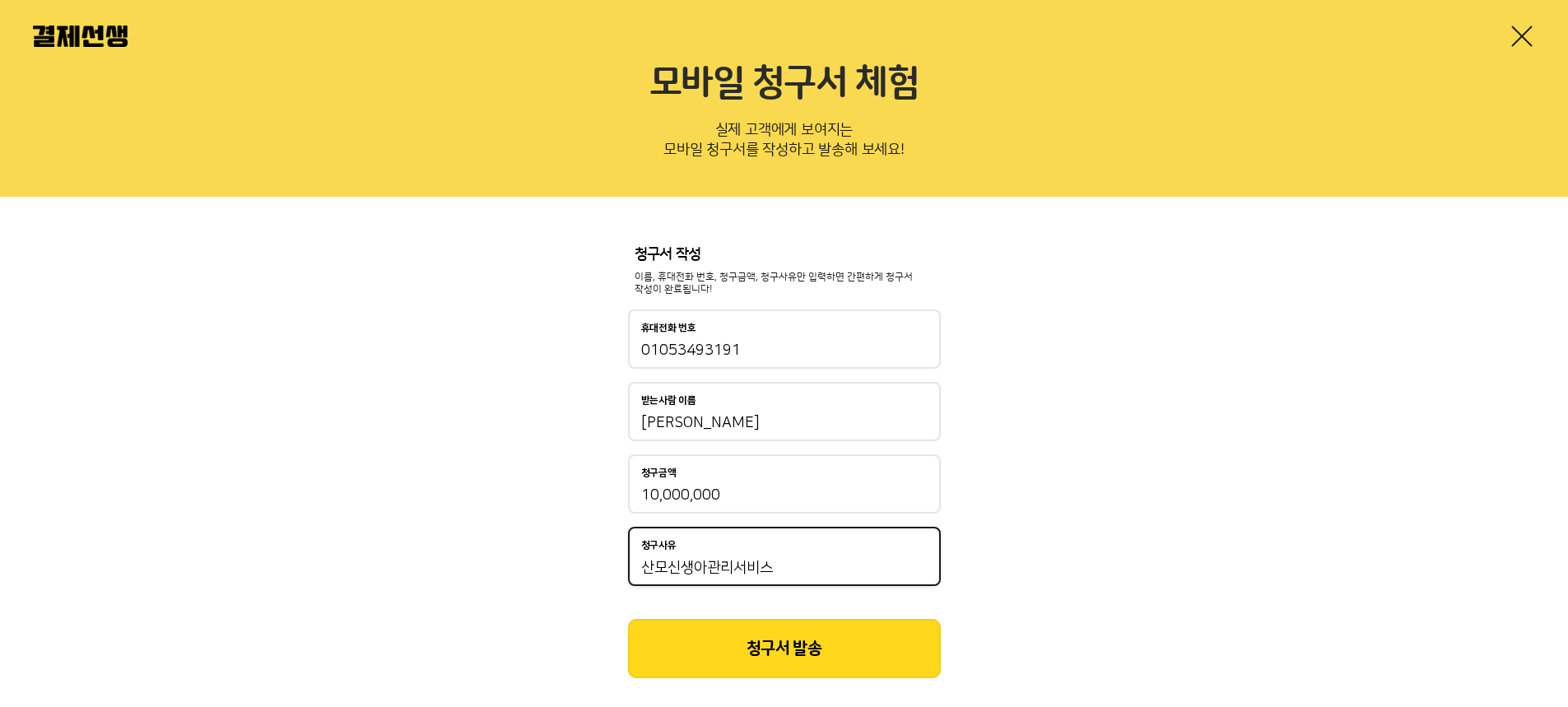
scroll to position [58, 0]
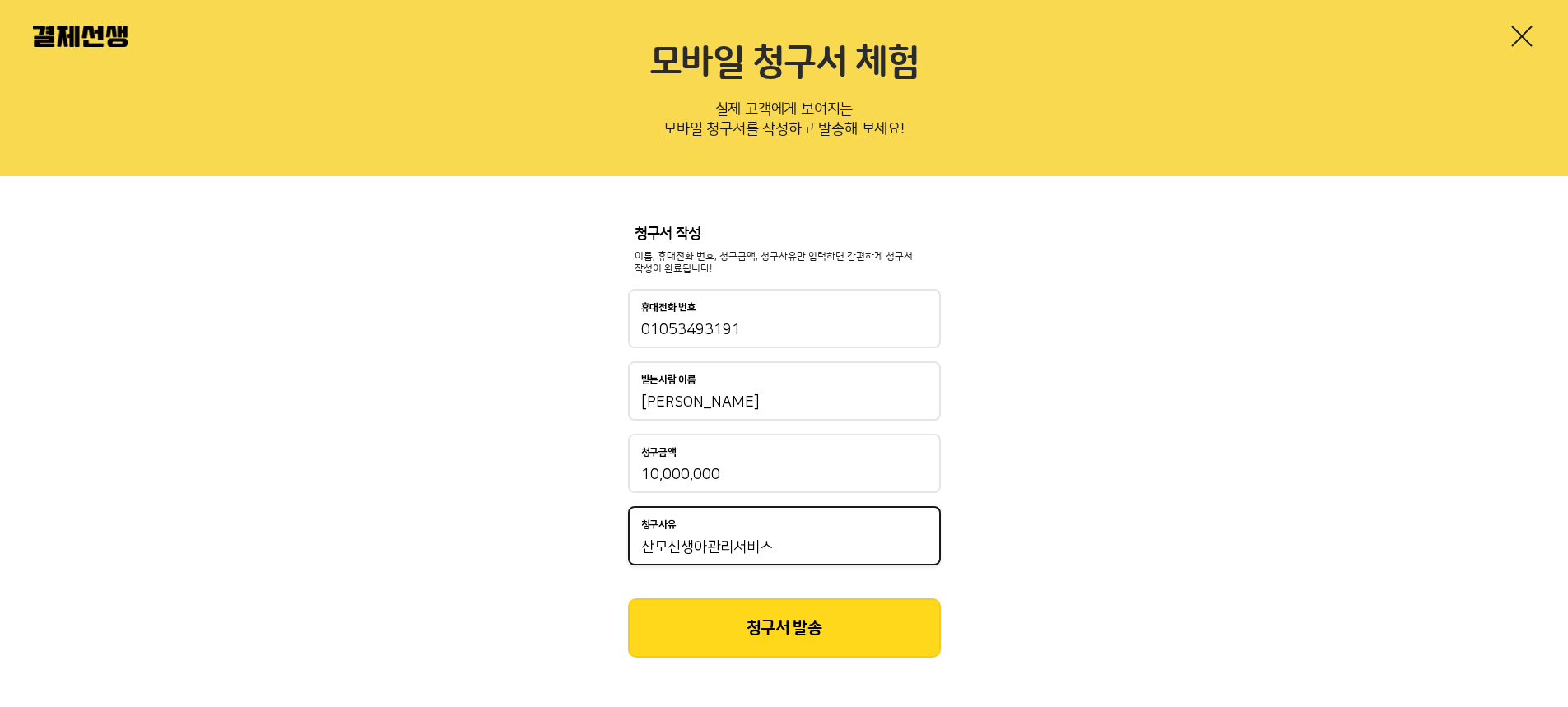
type input "산모신생아관리서비스"
click at [767, 631] on button "청구서 발송" at bounding box center [784, 628] width 313 height 59
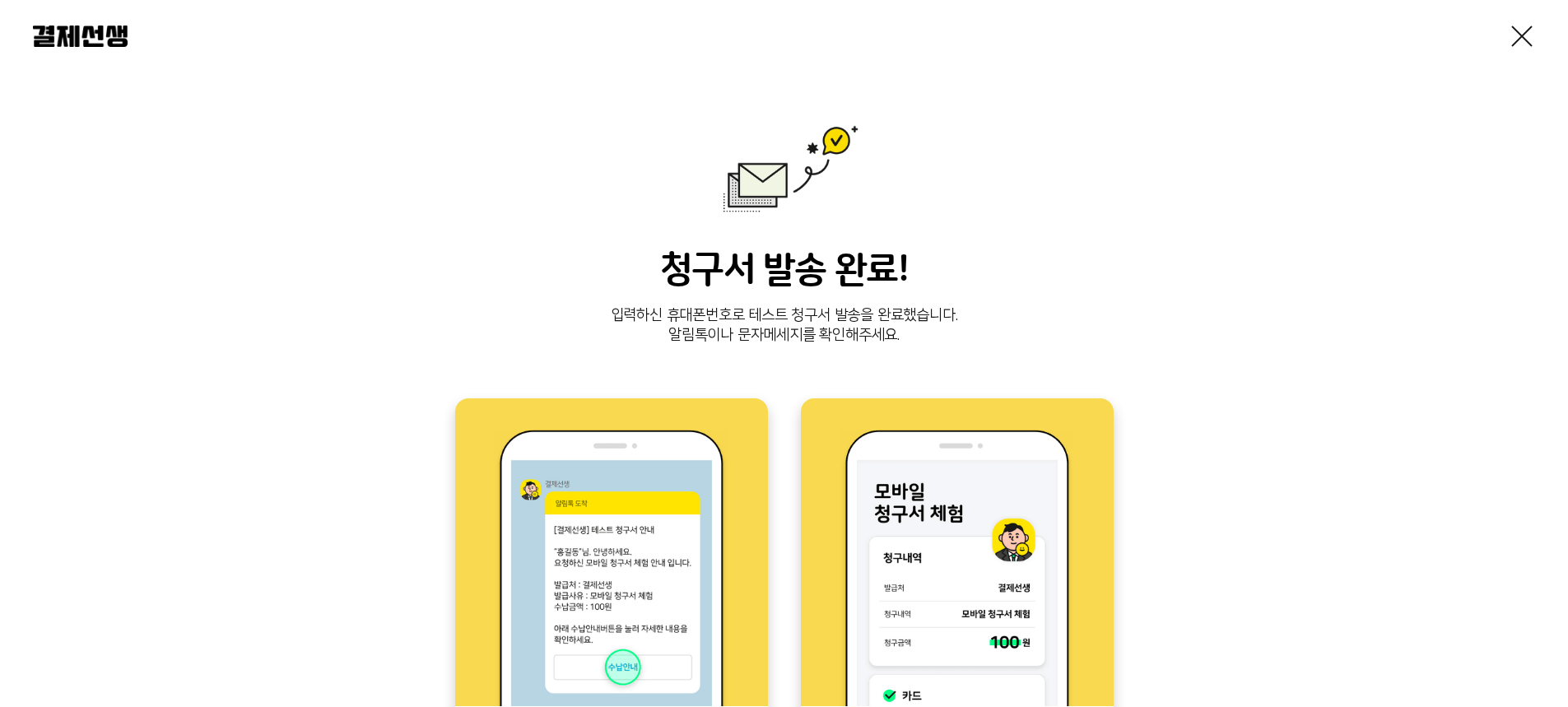
click at [1512, 44] on link at bounding box center [1522, 36] width 26 height 26
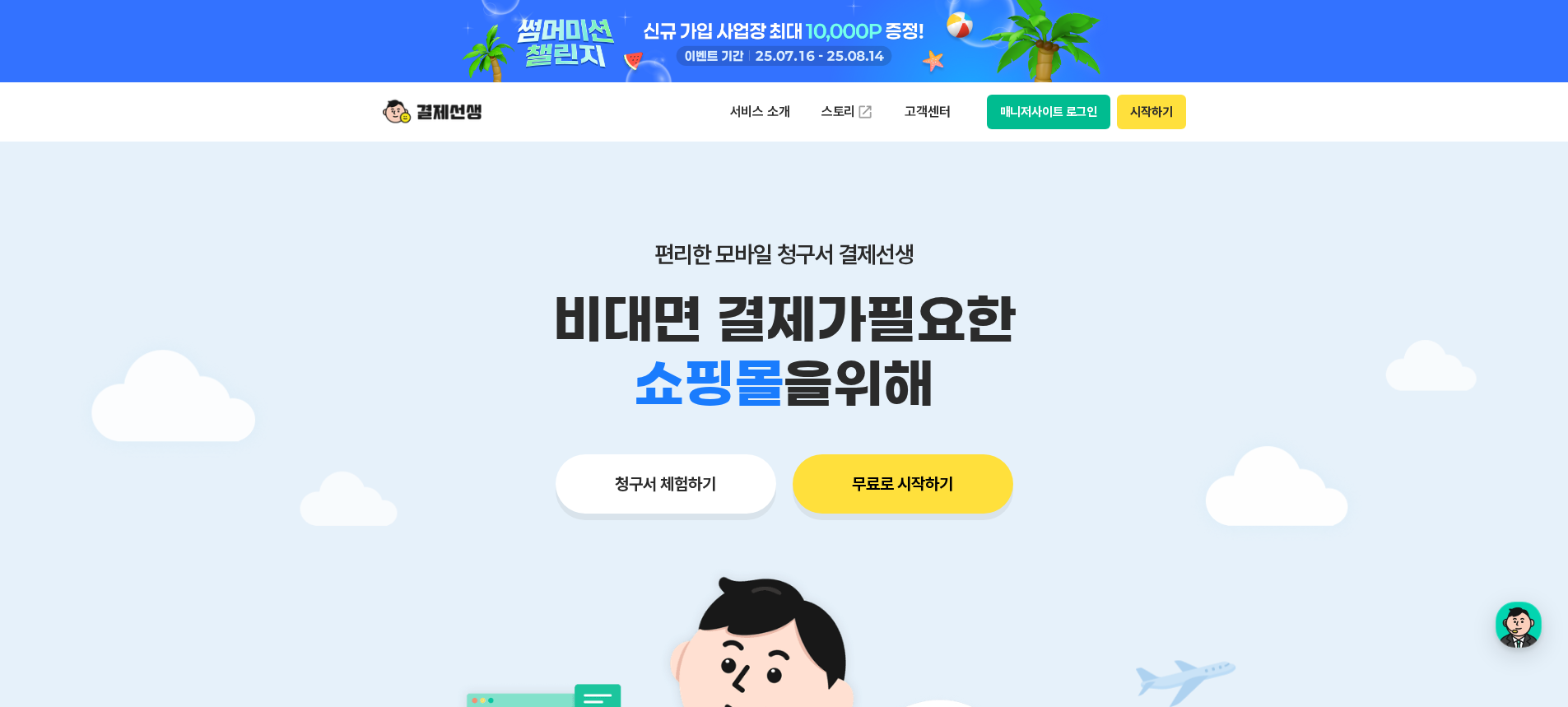
click at [1157, 106] on button "시작하기" at bounding box center [1151, 112] width 68 height 35
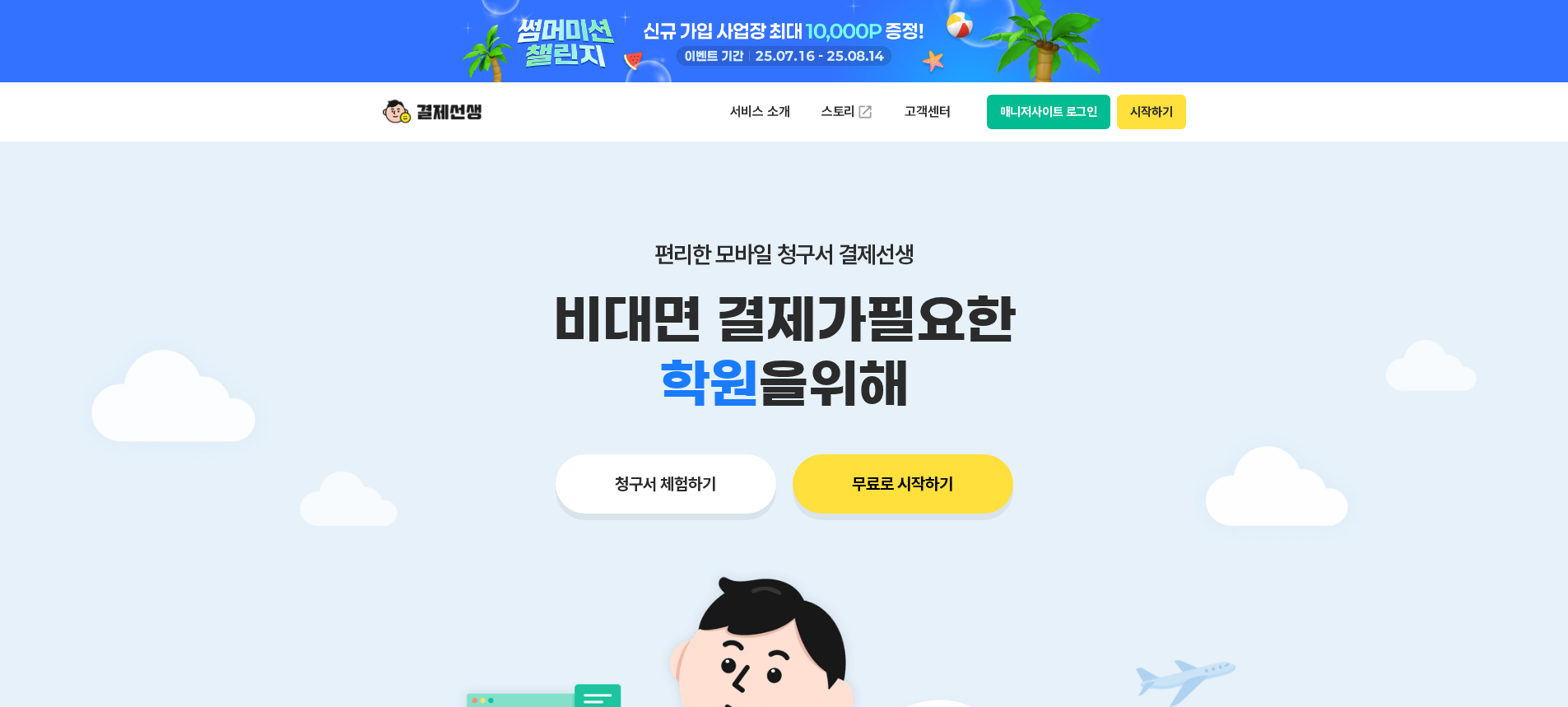
click at [1145, 111] on button "시작하기" at bounding box center [1151, 112] width 68 height 35
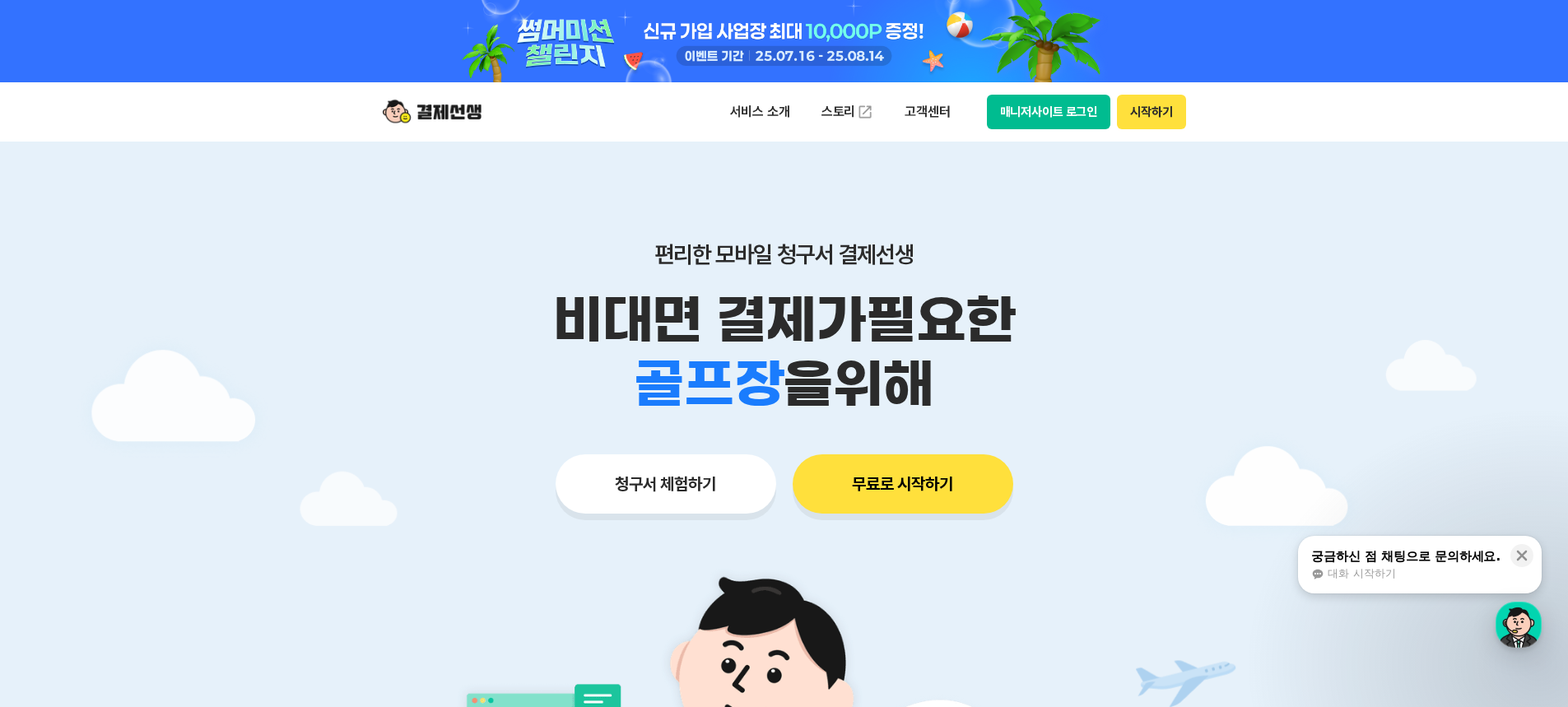
drag, startPoint x: 1177, startPoint y: 271, endPoint x: 1164, endPoint y: 261, distance: 16.4
click at [1176, 270] on div "편리한 모바일 청구서 결제선생 비대면 결제가 필요한 학원 공부방 호텔 쇼핑몰 병원 배달 보험사 항공사 골프장 을 위해" at bounding box center [784, 328] width 843 height 176
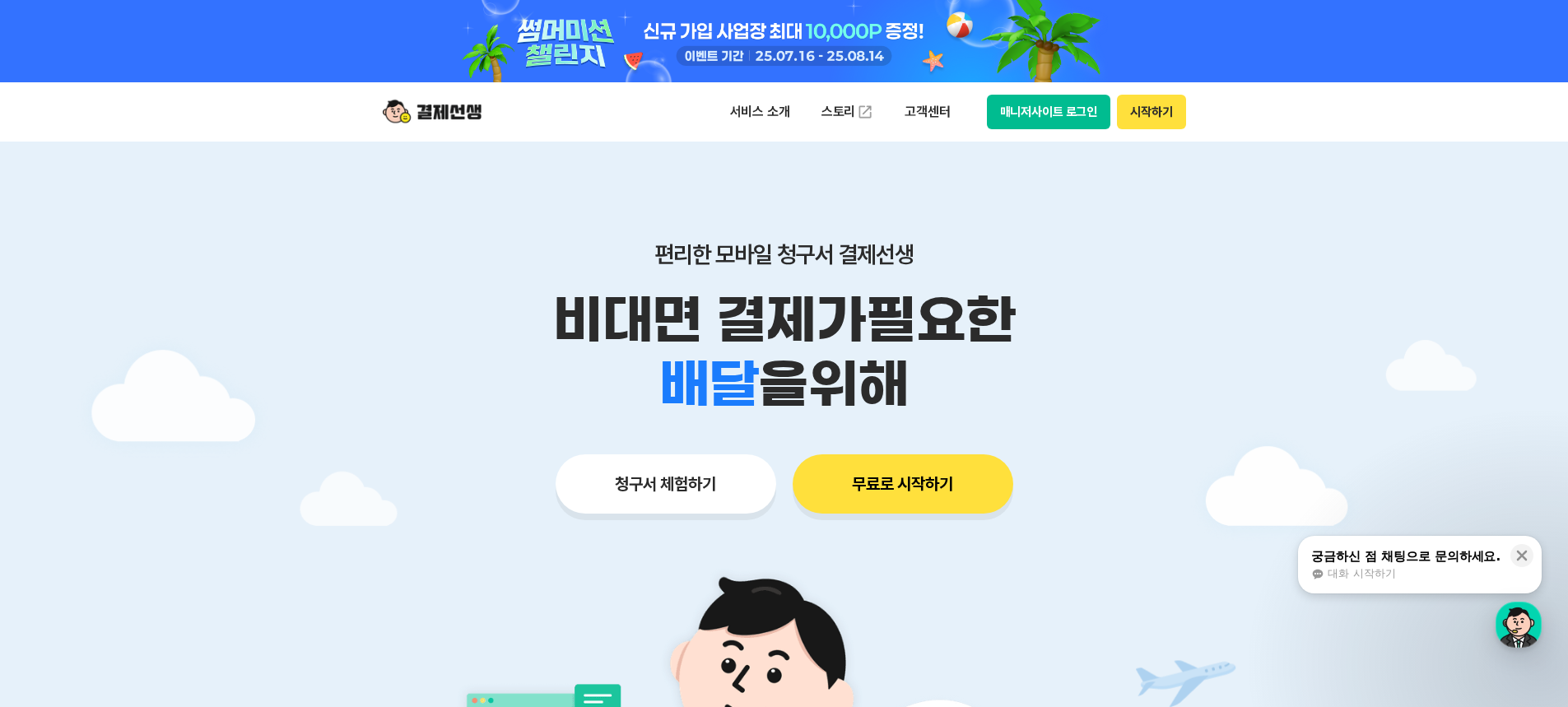
click at [1249, 428] on div at bounding box center [784, 576] width 1568 height 868
click at [1076, 111] on button "매니저사이트 로그인" at bounding box center [1049, 112] width 125 height 35
